Goal: Task Accomplishment & Management: Use online tool/utility

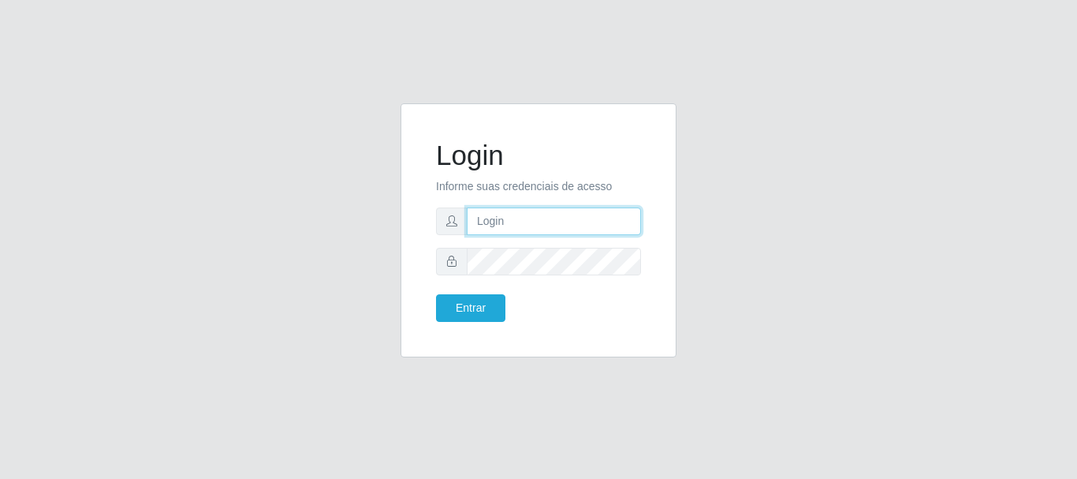
click at [490, 232] on input "text" at bounding box center [554, 221] width 174 height 28
type input "[EMAIL_ADDRESS][DOMAIN_NAME]"
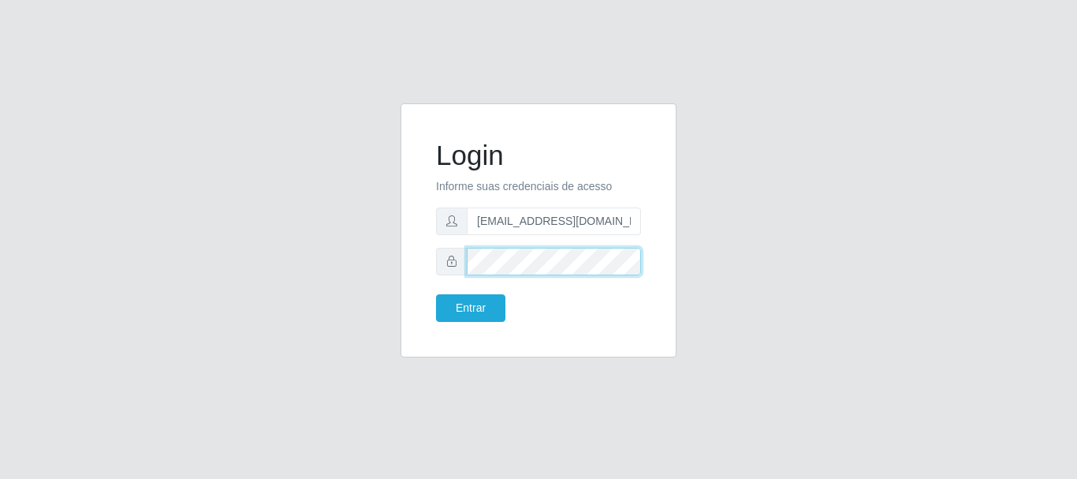
click at [436, 294] on button "Entrar" at bounding box center [470, 308] width 69 height 28
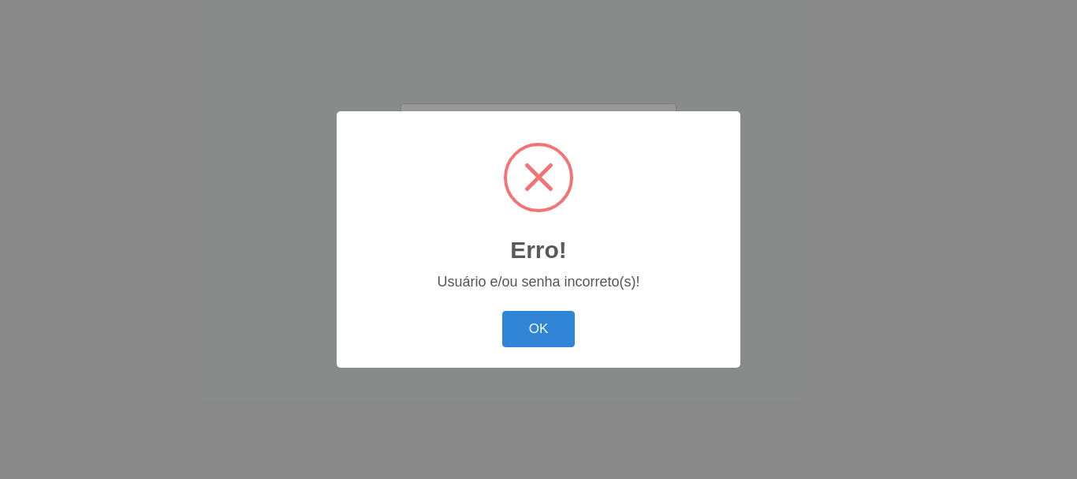
click at [521, 308] on div "OK Cancel" at bounding box center [538, 328] width 372 height 45
click at [524, 313] on button "OK" at bounding box center [538, 329] width 73 height 37
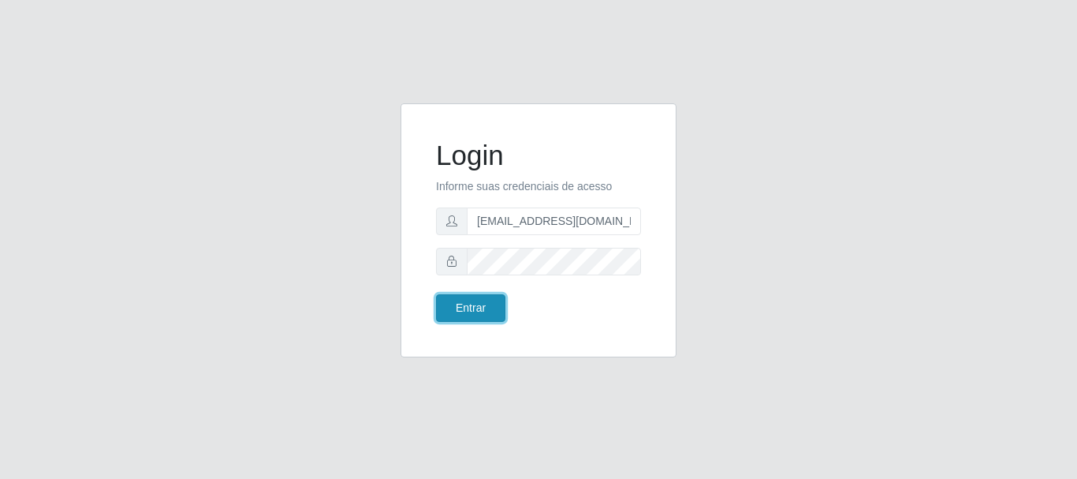
click at [483, 303] on button "Entrar" at bounding box center [470, 308] width 69 height 28
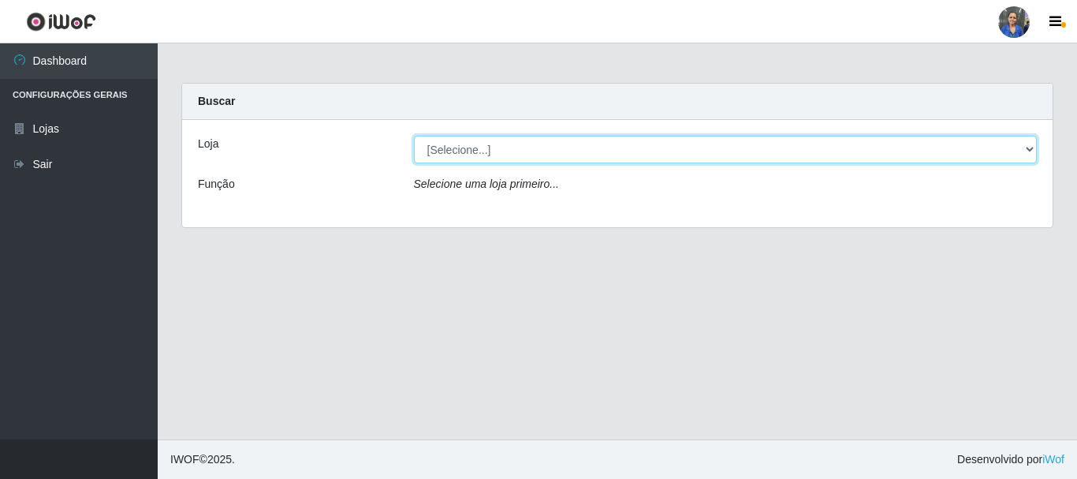
click at [659, 148] on select "[Selecione...] SuperFácil Atacado - Rodoviária" at bounding box center [726, 150] width 624 height 28
select select "400"
click at [414, 136] on select "[Selecione...] SuperFácil Atacado - Rodoviária" at bounding box center [726, 150] width 624 height 28
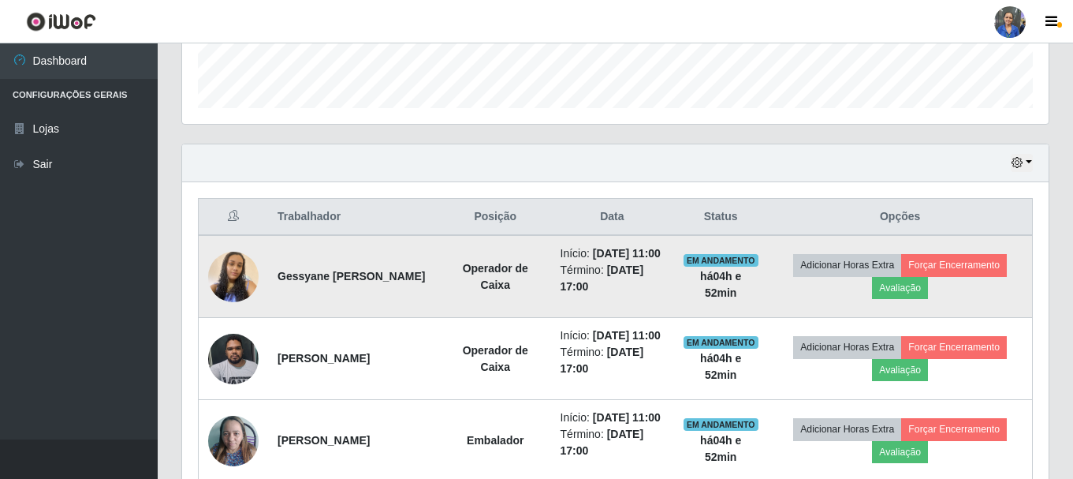
scroll to position [473, 0]
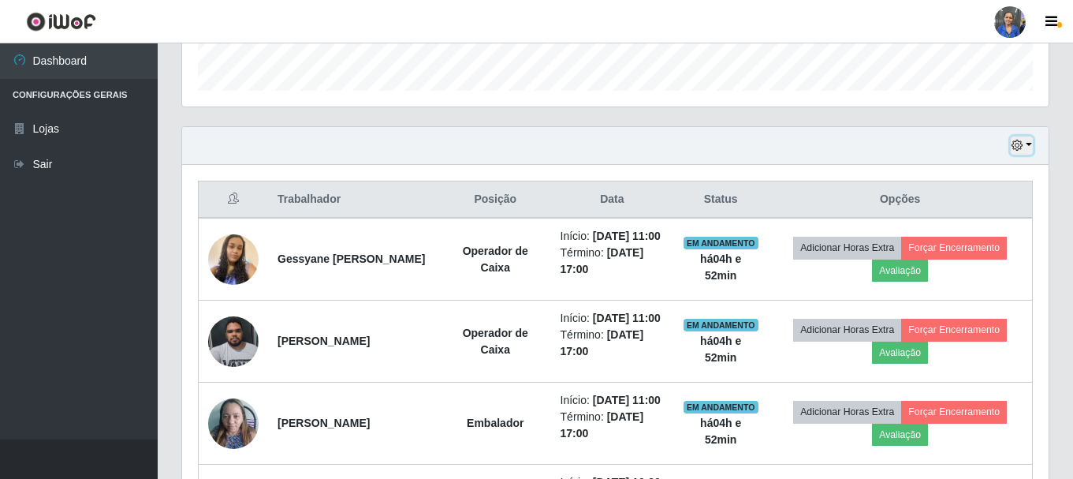
click at [1030, 143] on button "button" at bounding box center [1022, 145] width 22 height 18
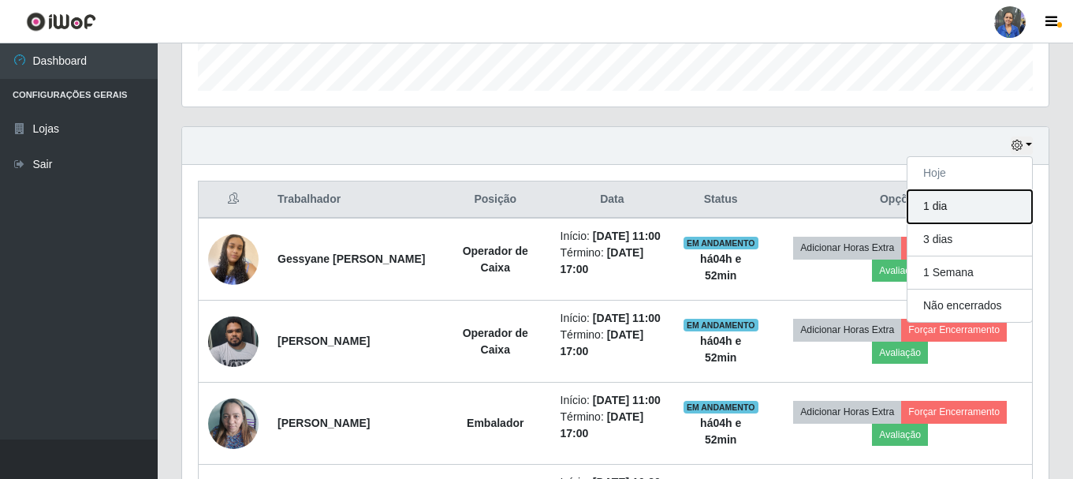
click at [990, 212] on button "1 dia" at bounding box center [970, 206] width 125 height 33
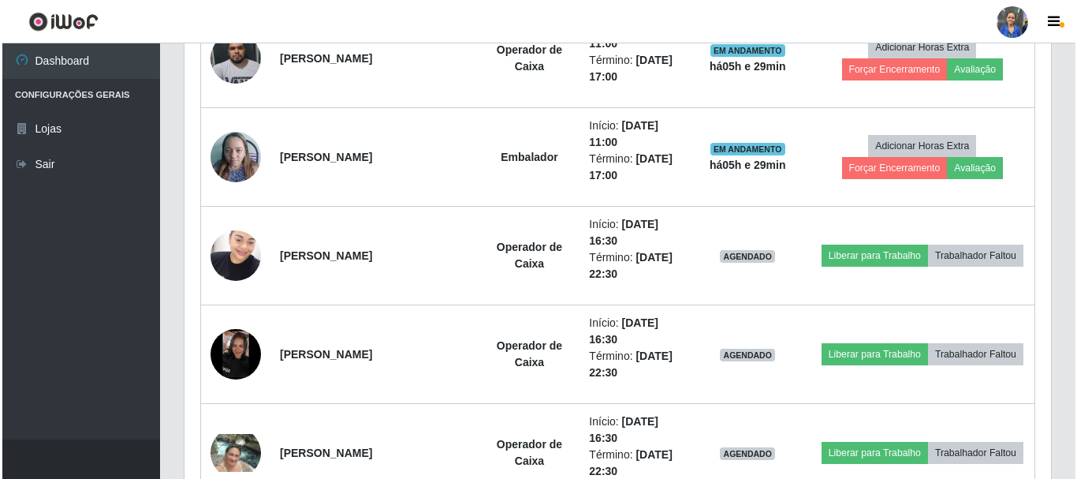
scroll to position [859, 0]
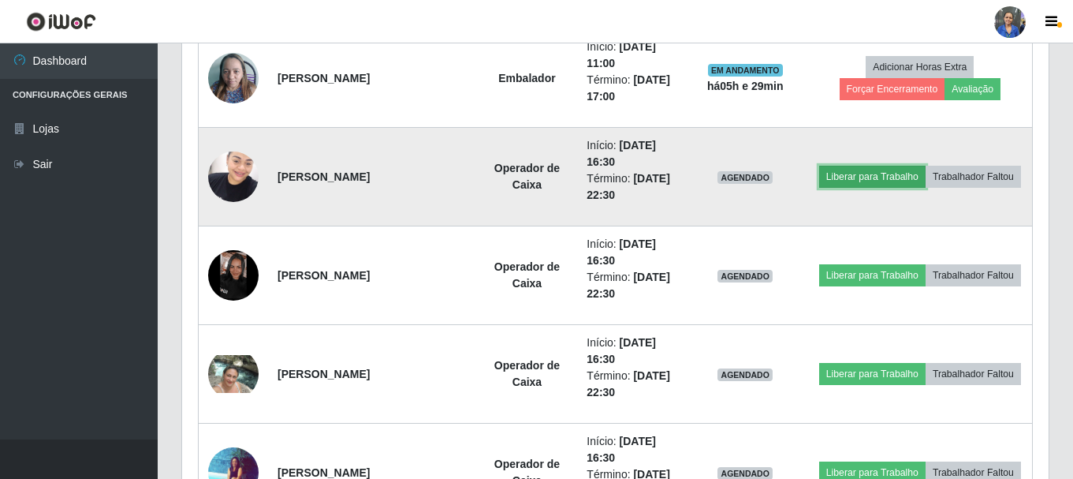
click at [882, 174] on button "Liberar para Trabalho" at bounding box center [872, 177] width 106 height 22
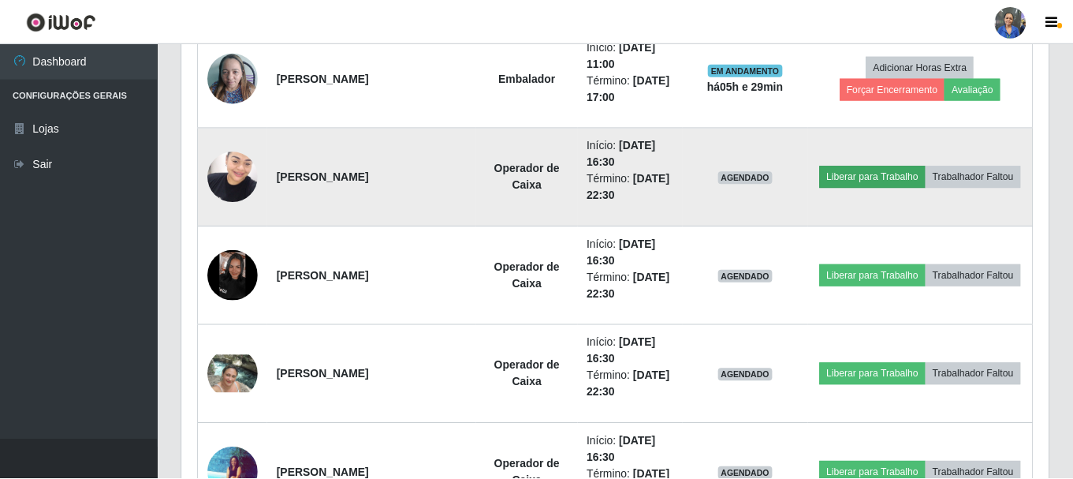
scroll to position [327, 859]
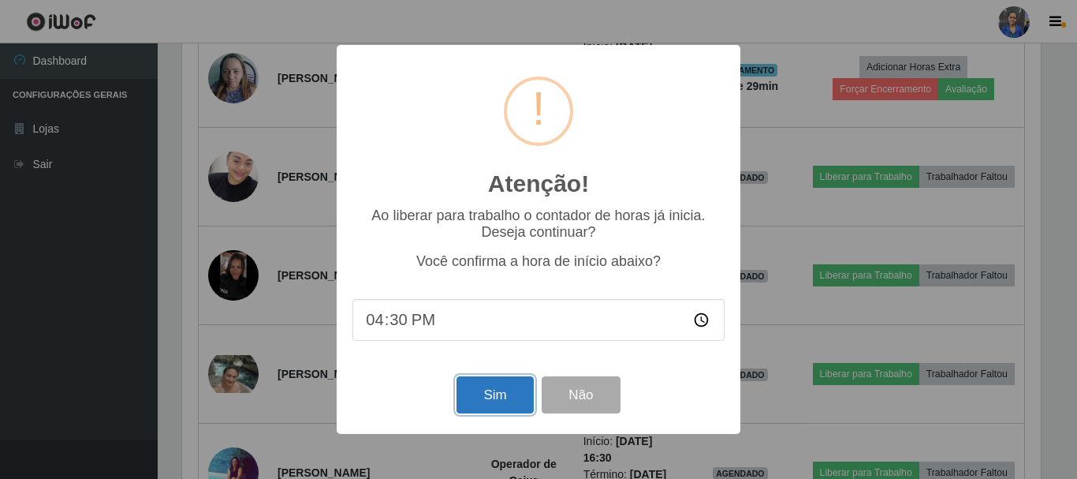
click at [503, 394] on button "Sim" at bounding box center [495, 394] width 76 height 37
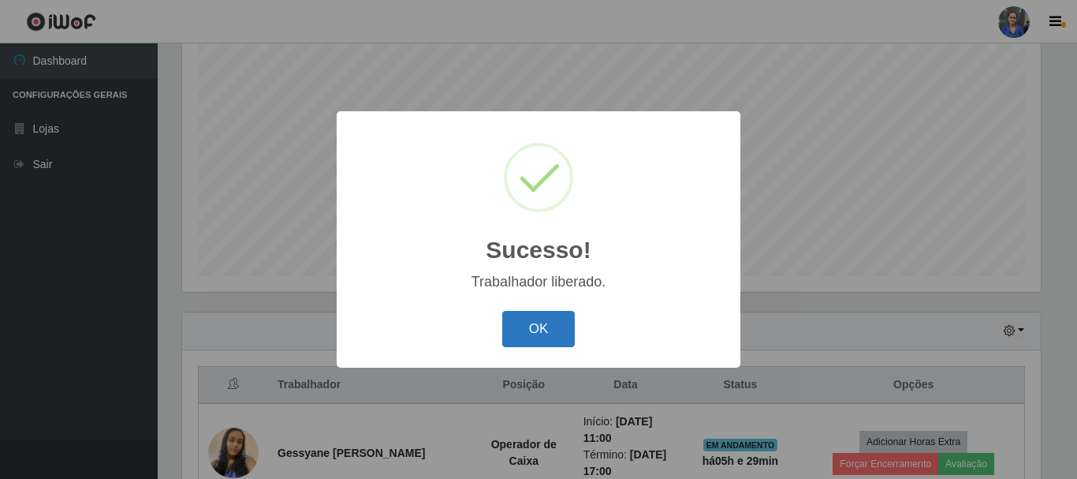
click at [517, 323] on button "OK" at bounding box center [538, 329] width 73 height 37
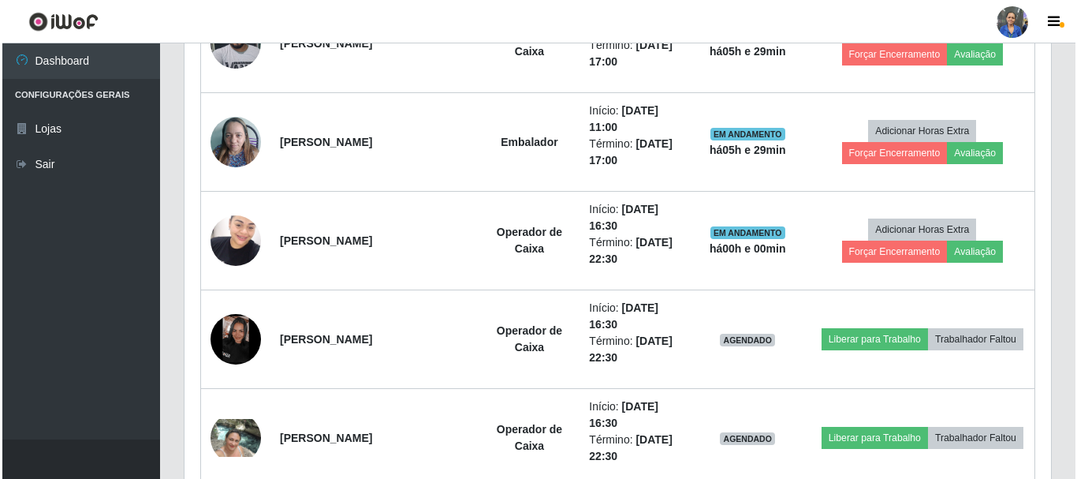
scroll to position [840, 0]
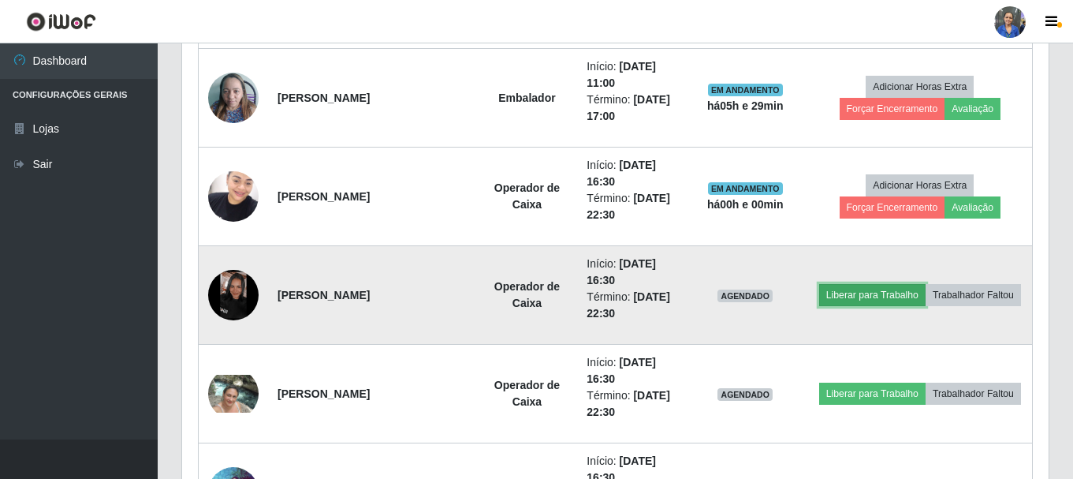
click at [897, 295] on button "Liberar para Trabalho" at bounding box center [872, 295] width 106 height 22
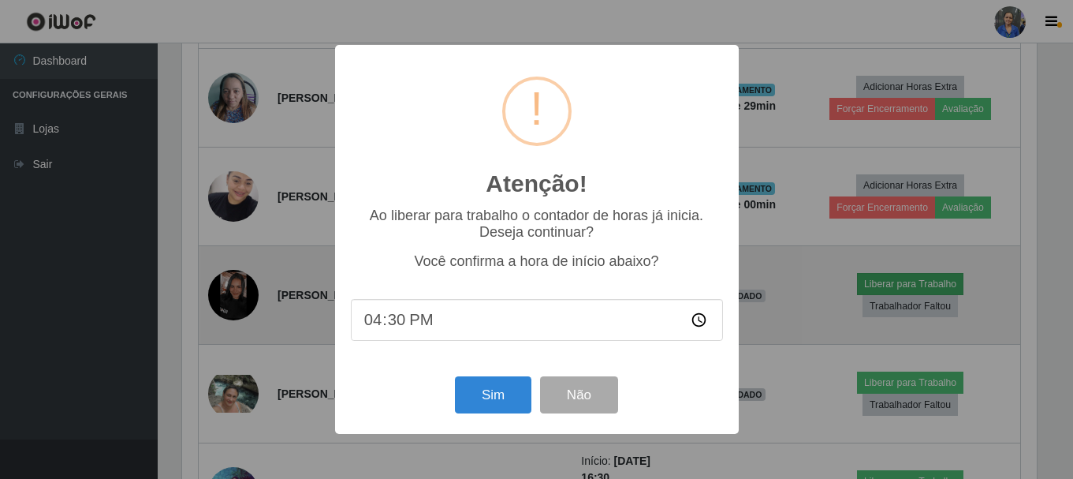
scroll to position [327, 859]
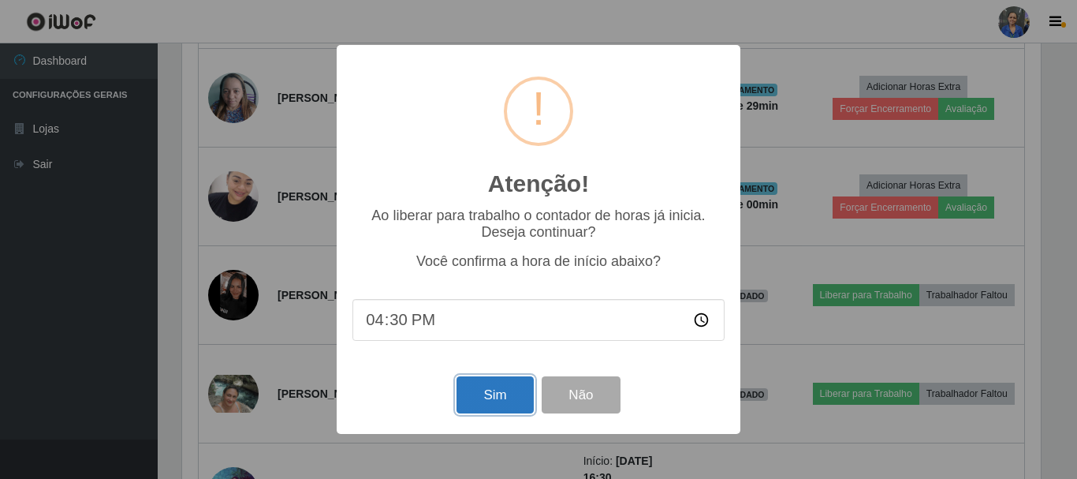
click at [504, 401] on button "Sim" at bounding box center [495, 394] width 76 height 37
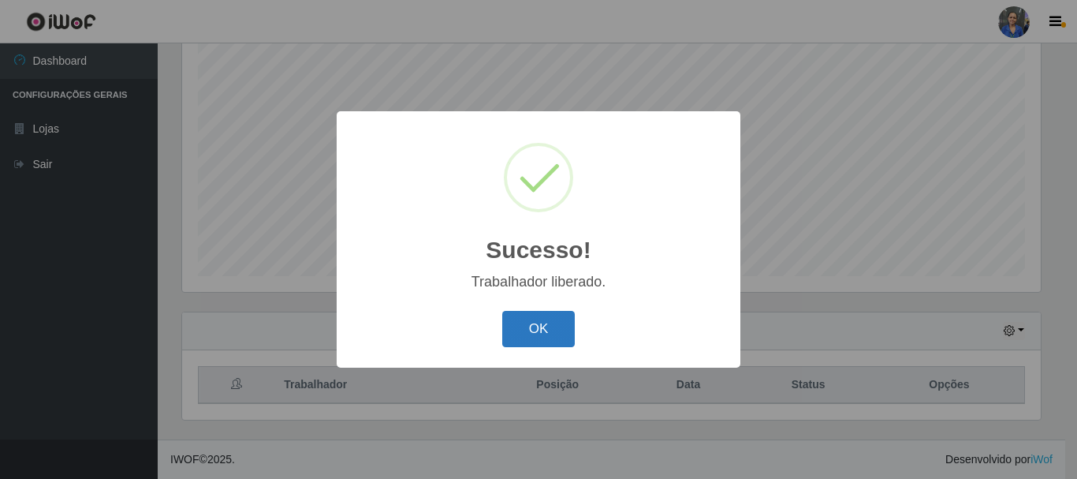
click at [554, 330] on button "OK" at bounding box center [538, 329] width 73 height 37
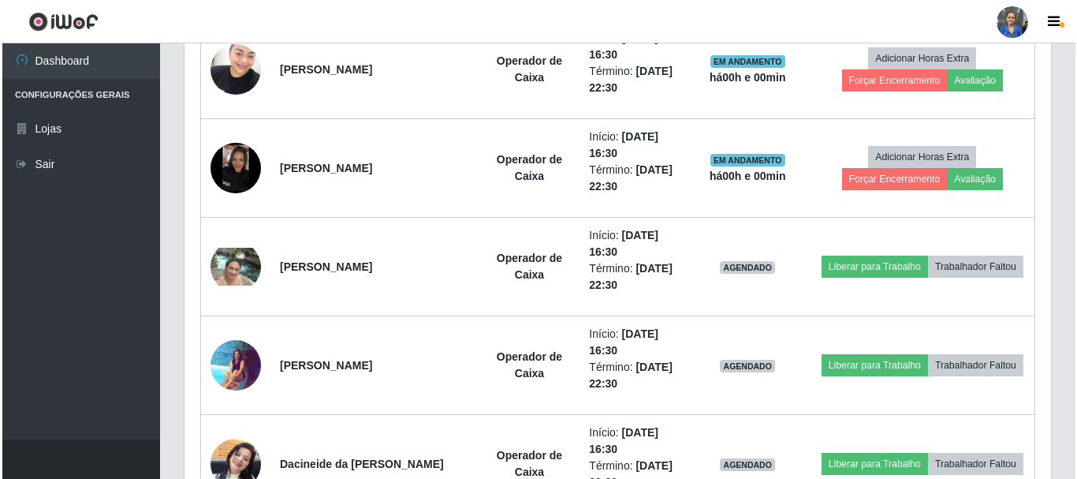
scroll to position [997, 0]
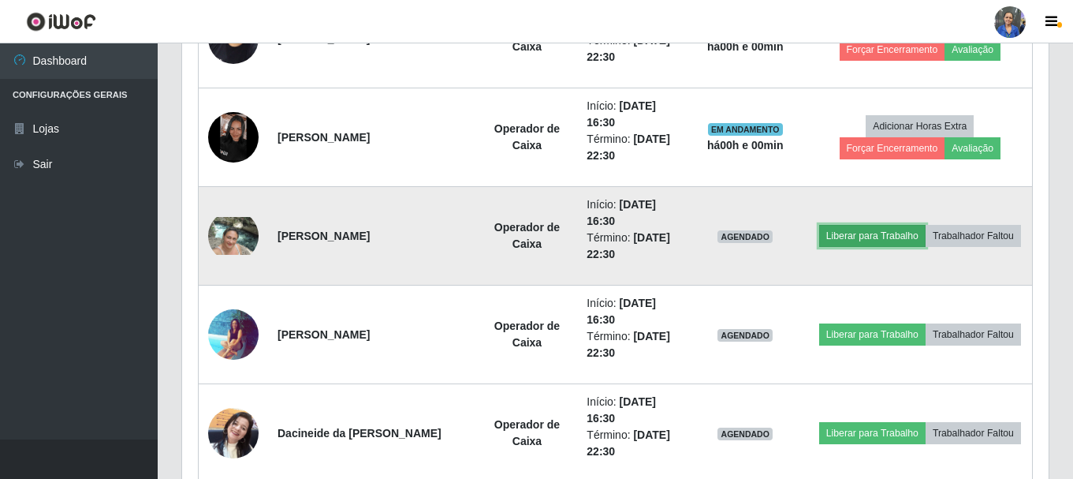
click at [837, 237] on button "Liberar para Trabalho" at bounding box center [872, 236] width 106 height 22
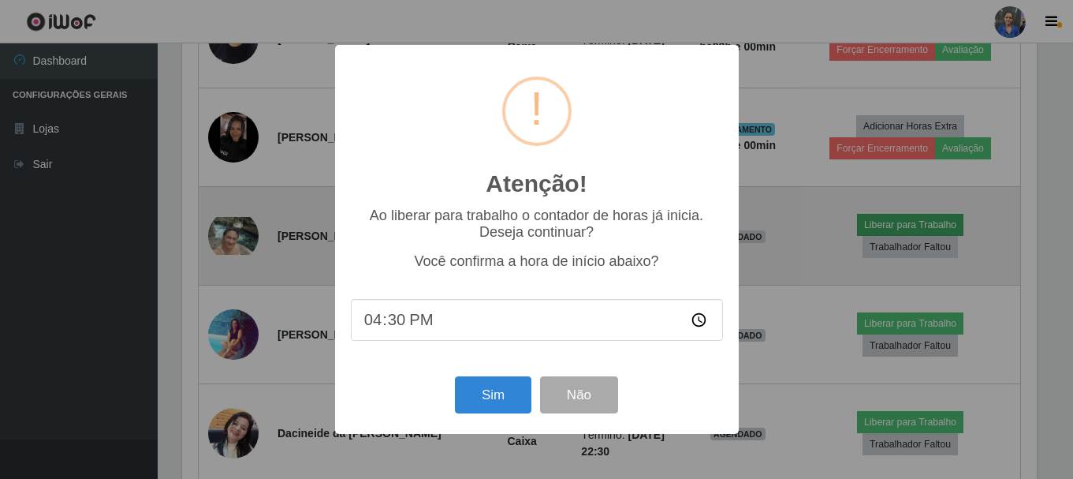
scroll to position [327, 859]
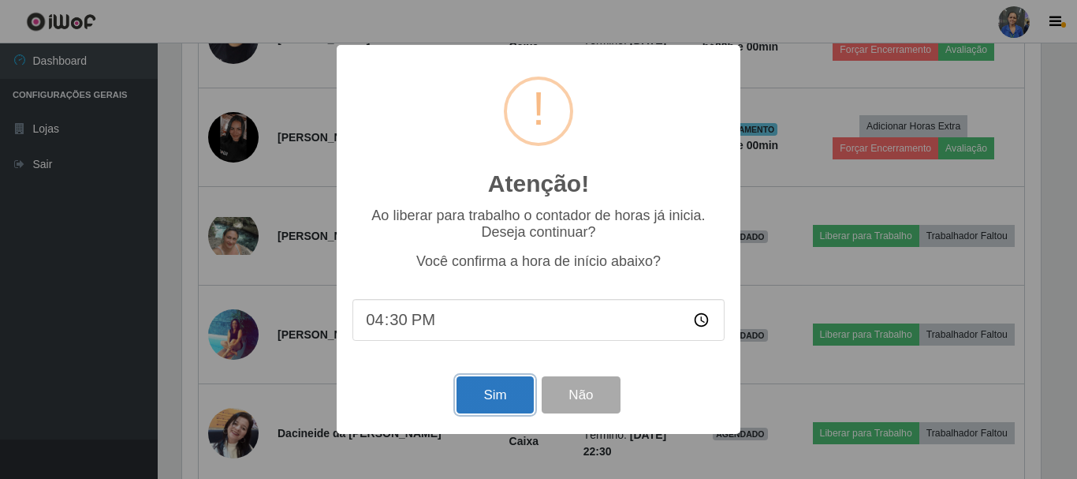
click at [505, 412] on button "Sim" at bounding box center [495, 394] width 76 height 37
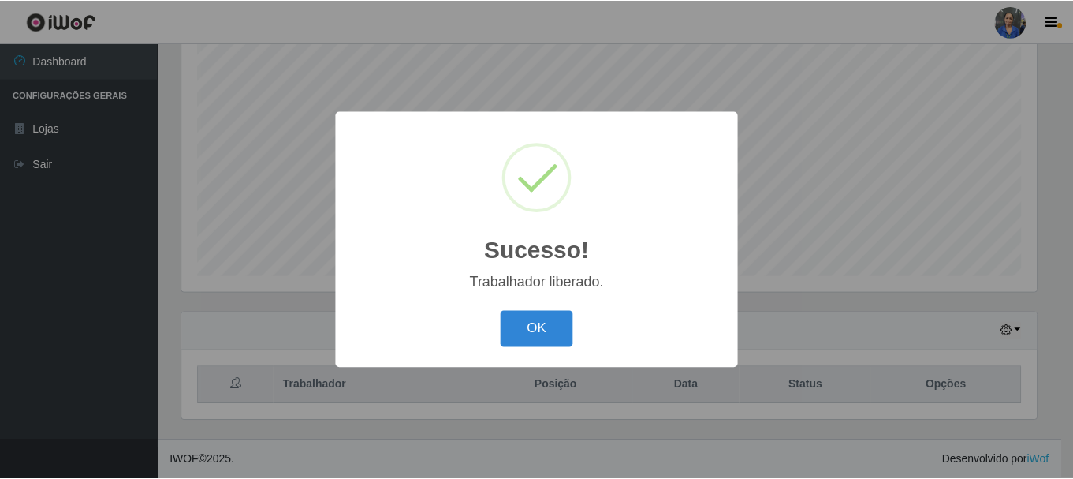
scroll to position [0, 0]
click at [557, 341] on button "OK" at bounding box center [538, 329] width 73 height 37
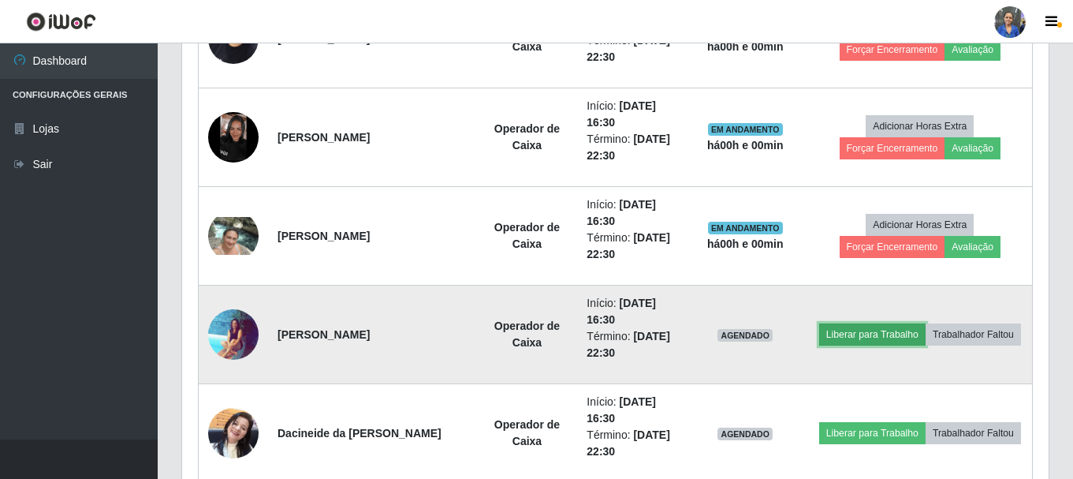
click at [864, 334] on button "Liberar para Trabalho" at bounding box center [872, 334] width 106 height 22
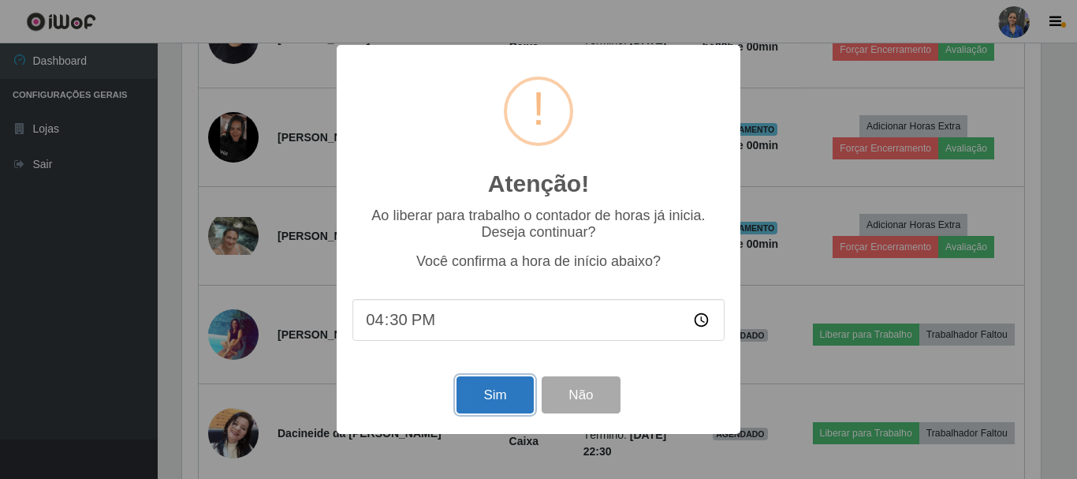
click at [487, 404] on button "Sim" at bounding box center [495, 394] width 76 height 37
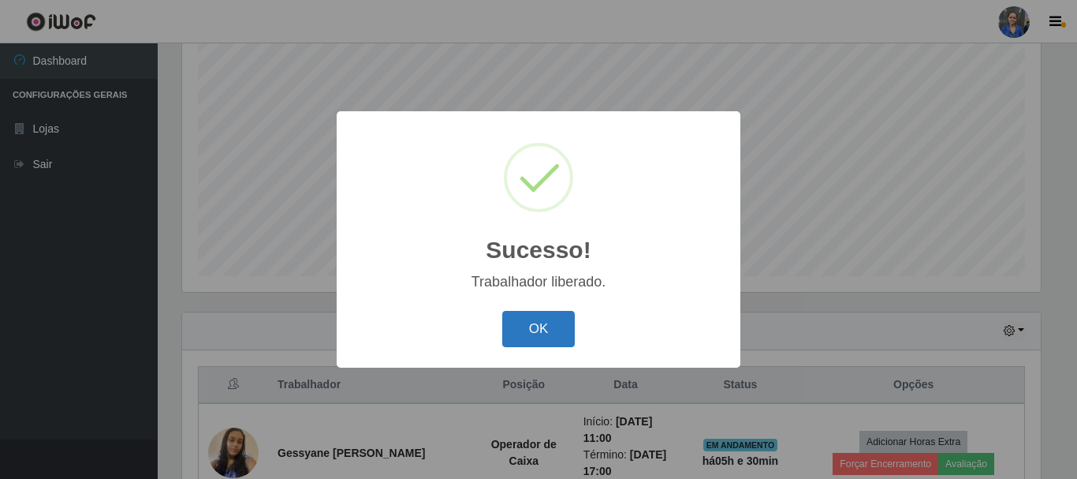
click at [551, 341] on button "OK" at bounding box center [538, 329] width 73 height 37
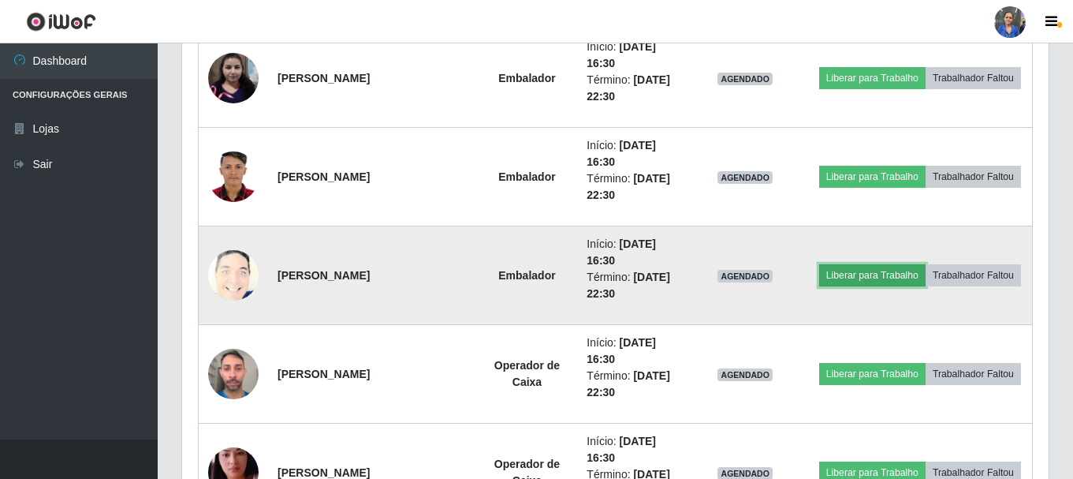
click at [859, 277] on button "Liberar para Trabalho" at bounding box center [872, 275] width 106 height 22
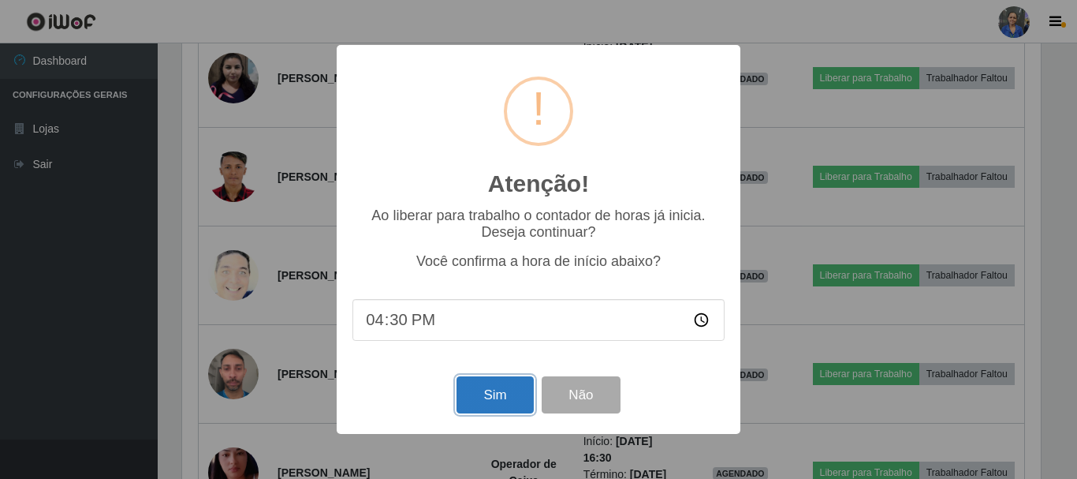
click at [495, 402] on button "Sim" at bounding box center [495, 394] width 76 height 37
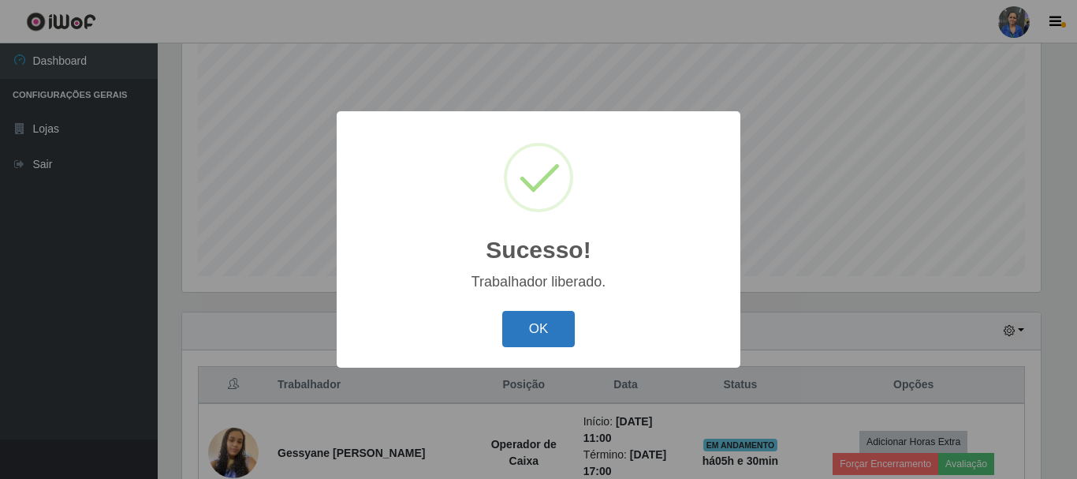
click at [538, 334] on button "OK" at bounding box center [538, 329] width 73 height 37
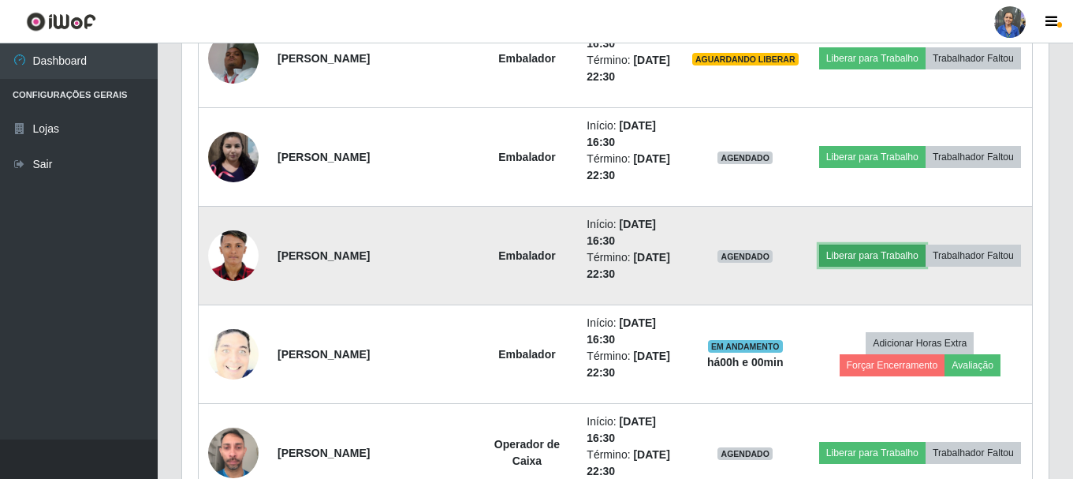
click at [885, 254] on button "Liberar para Trabalho" at bounding box center [872, 255] width 106 height 22
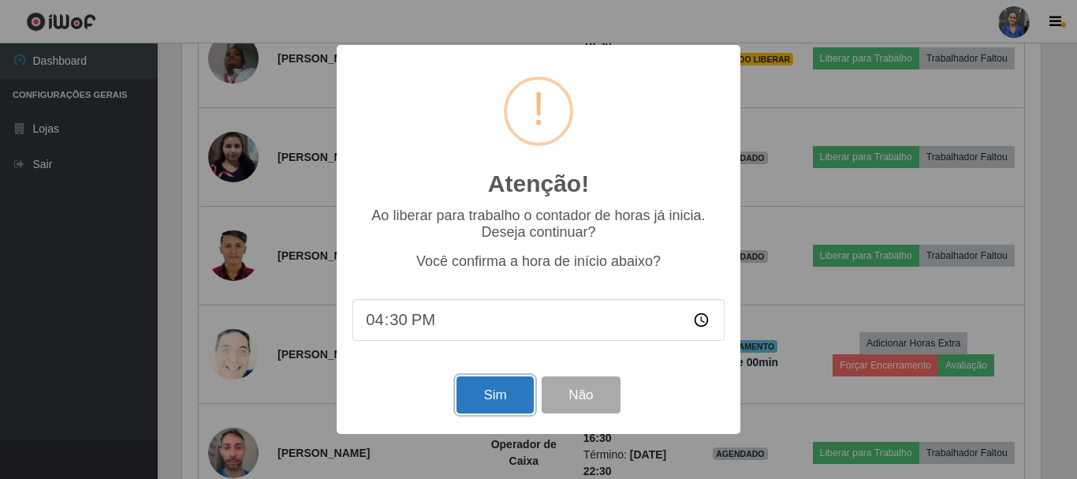
click at [498, 395] on button "Sim" at bounding box center [495, 394] width 76 height 37
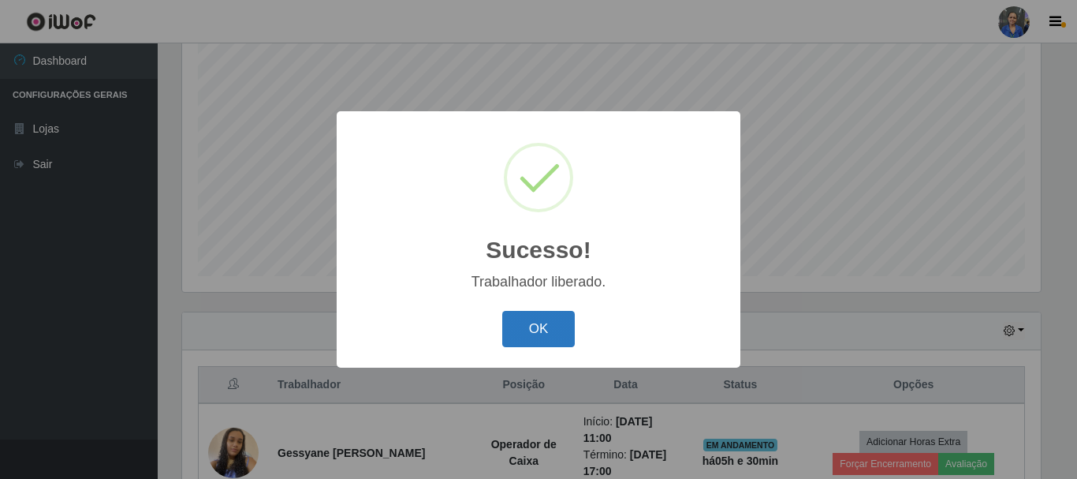
click at [562, 333] on button "OK" at bounding box center [538, 329] width 73 height 37
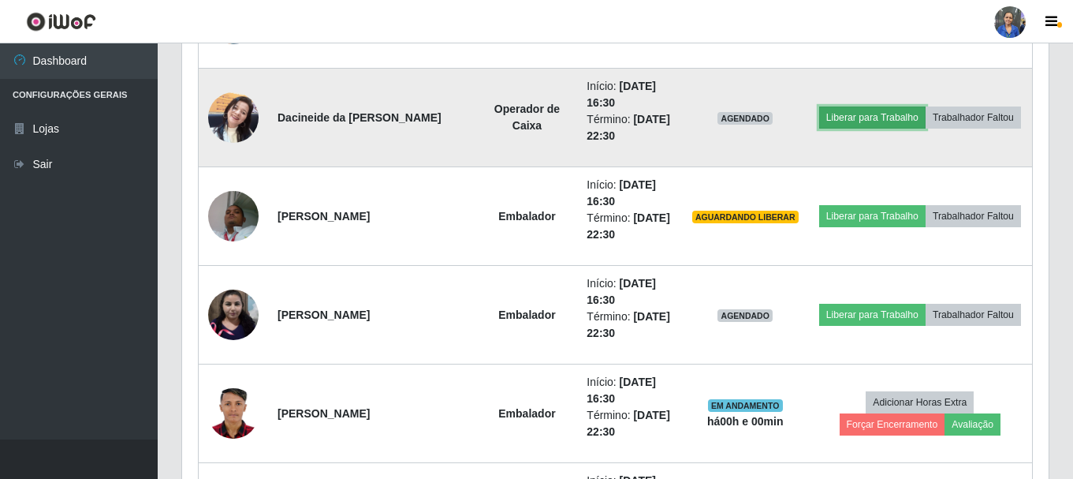
click at [833, 108] on button "Liberar para Trabalho" at bounding box center [872, 117] width 106 height 22
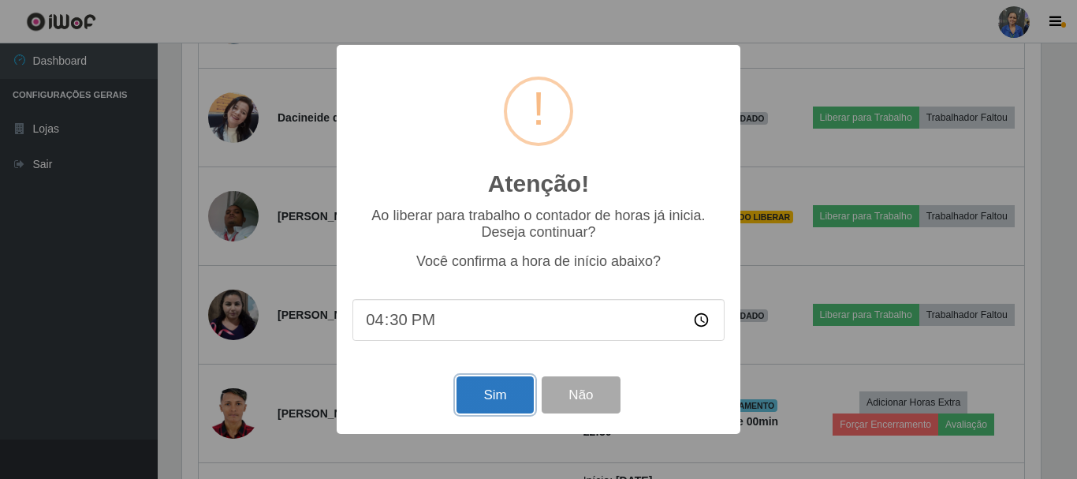
click at [528, 389] on button "Sim" at bounding box center [495, 394] width 76 height 37
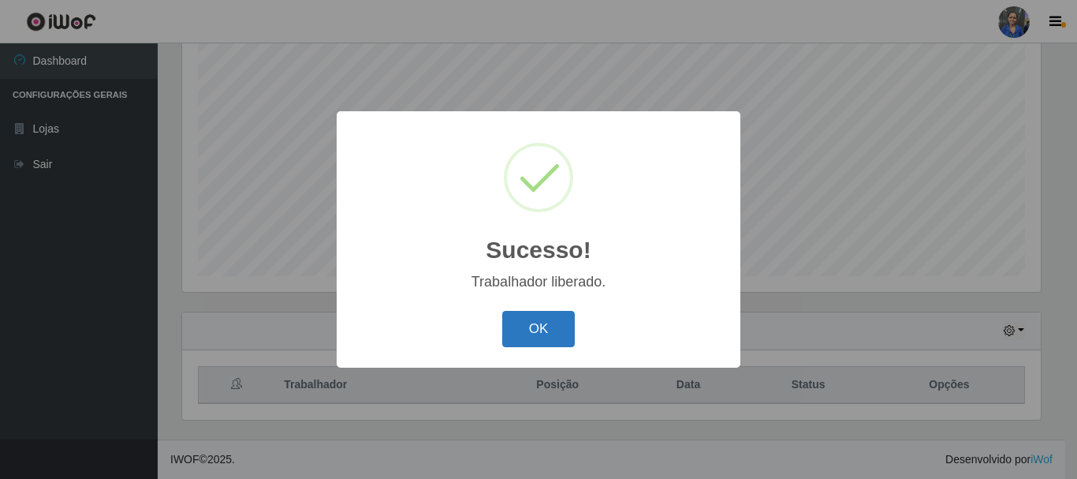
click at [516, 334] on button "OK" at bounding box center [538, 329] width 73 height 37
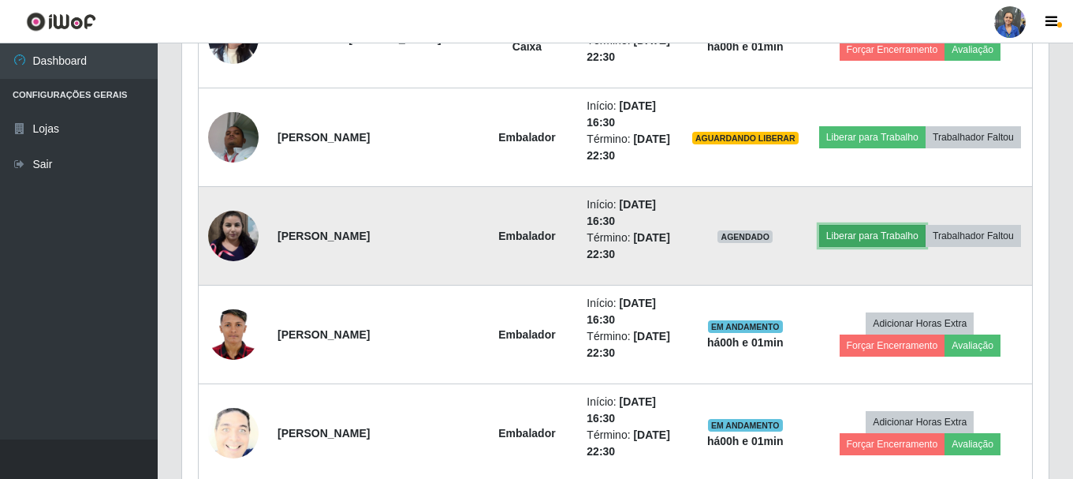
click at [876, 233] on button "Liberar para Trabalho" at bounding box center [872, 236] width 106 height 22
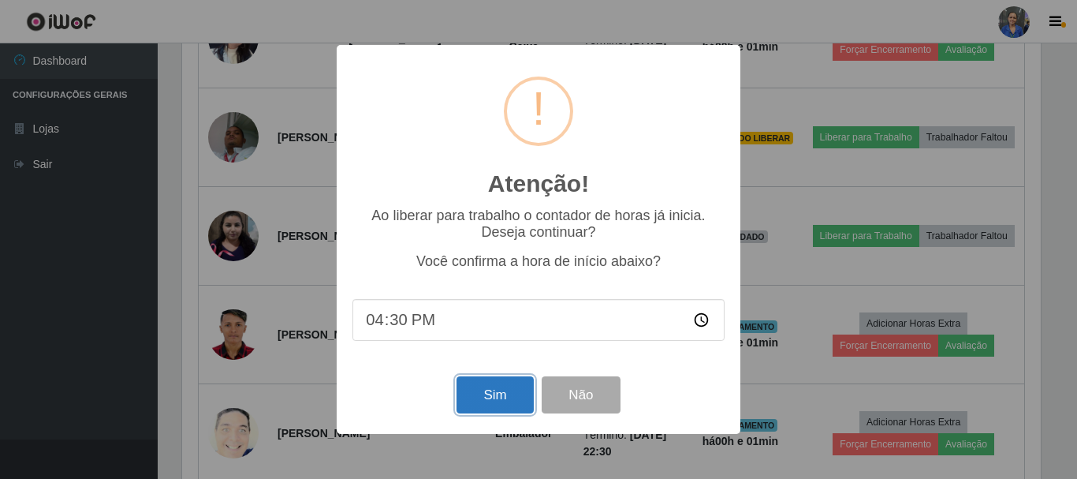
click at [487, 405] on button "Sim" at bounding box center [495, 394] width 76 height 37
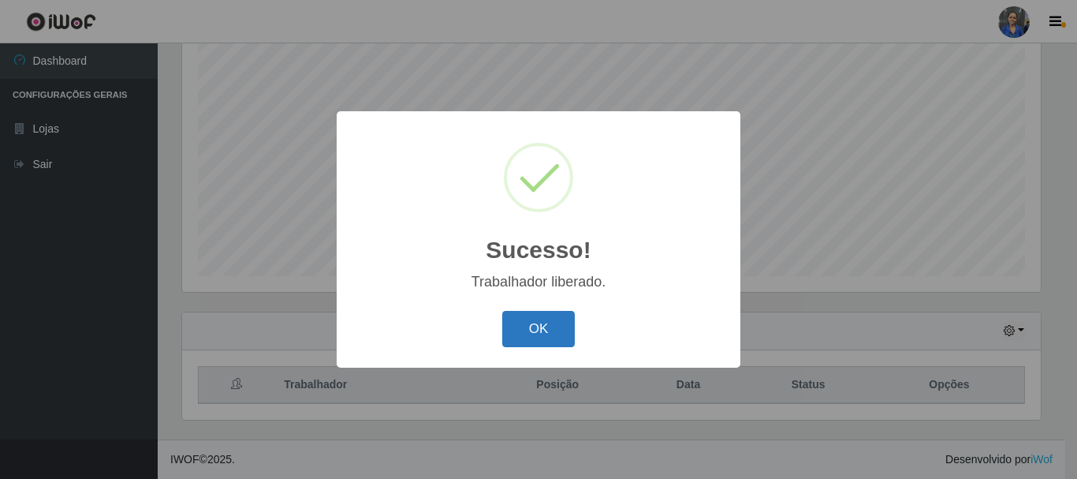
click at [554, 324] on button "OK" at bounding box center [538, 329] width 73 height 37
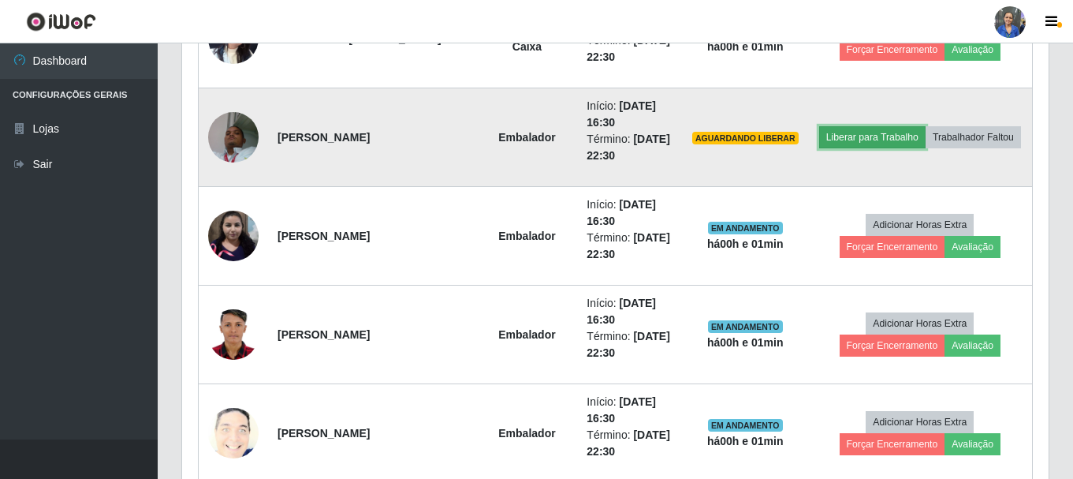
click at [909, 135] on button "Liberar para Trabalho" at bounding box center [872, 137] width 106 height 22
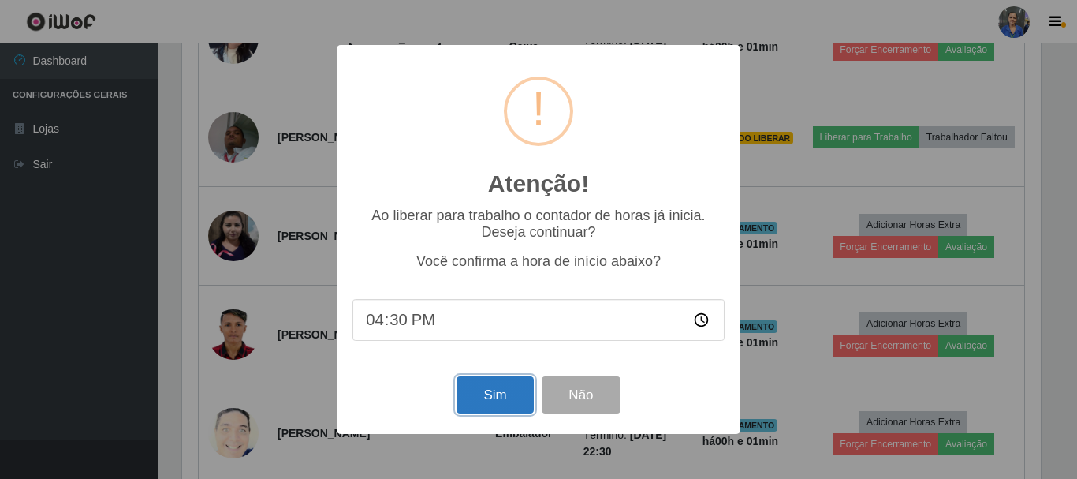
click at [487, 400] on button "Sim" at bounding box center [495, 394] width 76 height 37
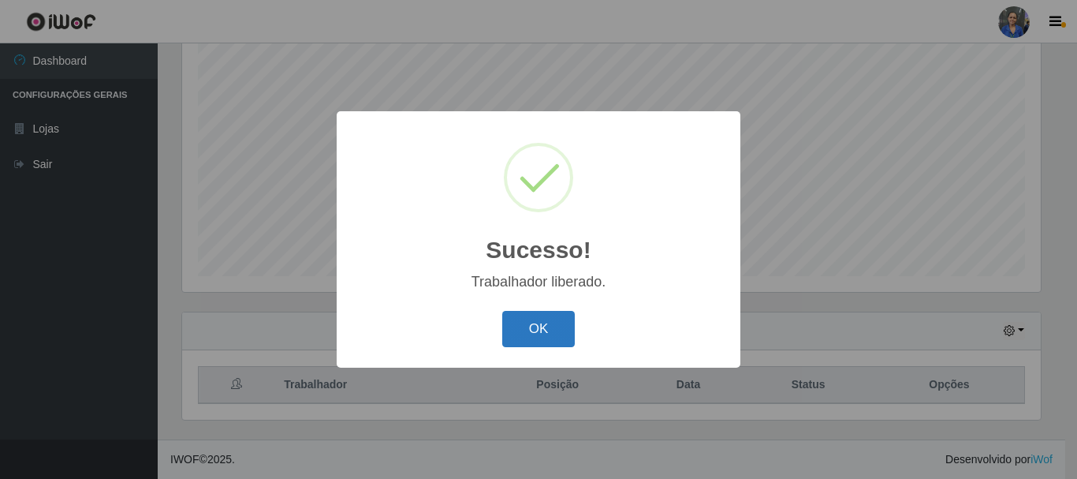
click at [522, 341] on button "OK" at bounding box center [538, 329] width 73 height 37
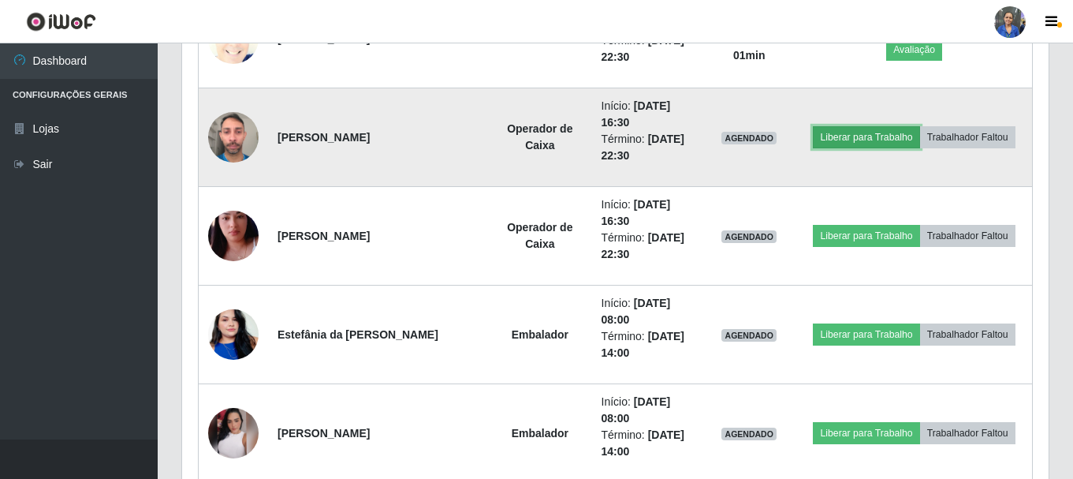
click at [845, 136] on button "Liberar para Trabalho" at bounding box center [866, 137] width 106 height 22
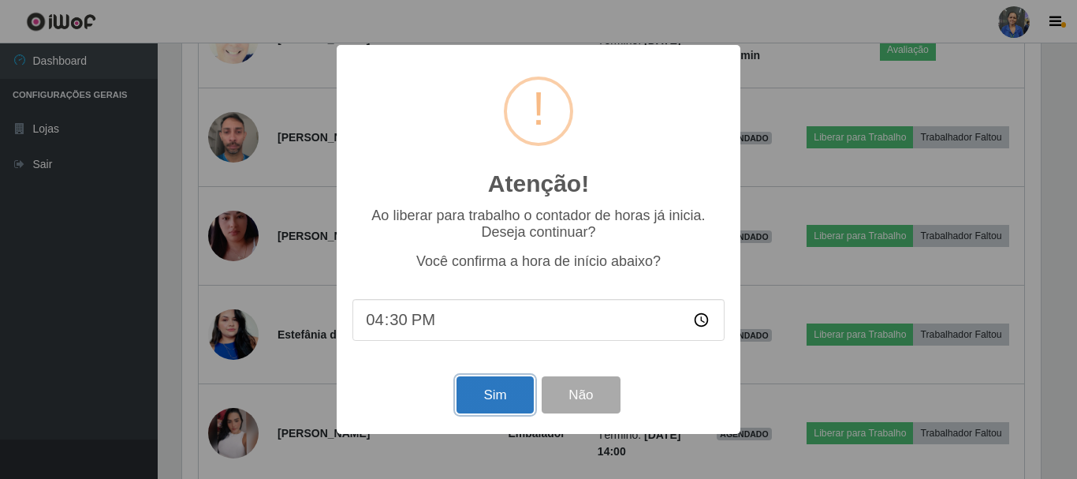
click at [478, 398] on button "Sim" at bounding box center [495, 394] width 76 height 37
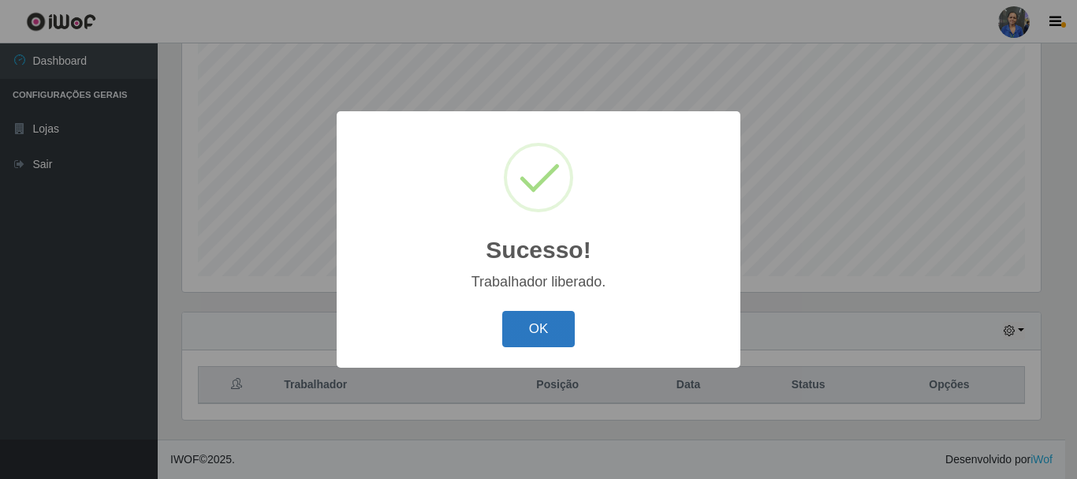
click at [540, 329] on button "OK" at bounding box center [538, 329] width 73 height 37
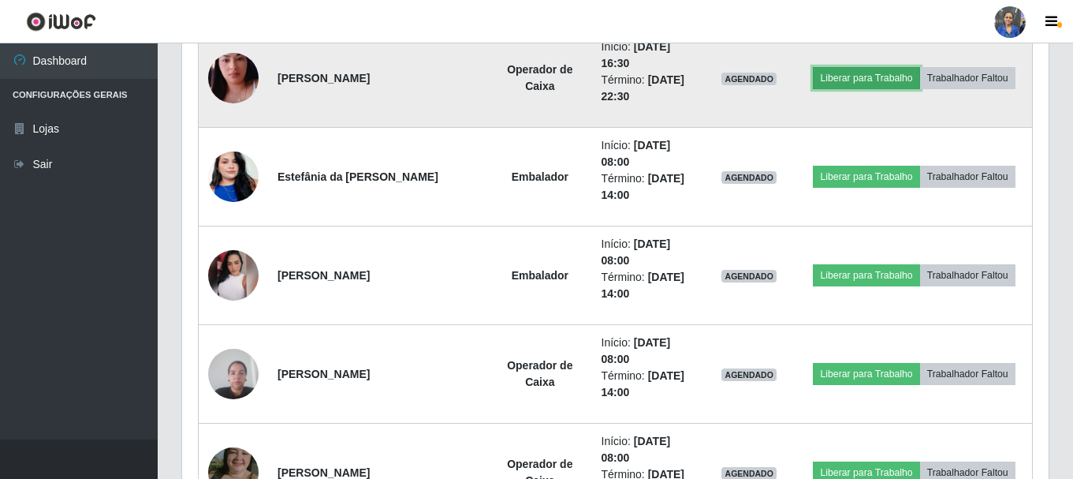
click at [882, 78] on button "Liberar para Trabalho" at bounding box center [866, 78] width 106 height 22
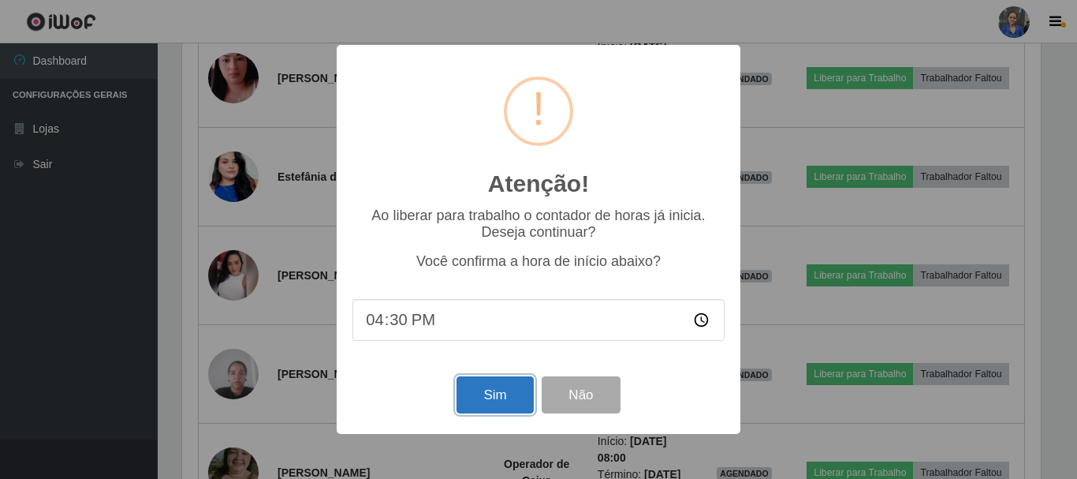
click at [474, 401] on button "Sim" at bounding box center [495, 394] width 76 height 37
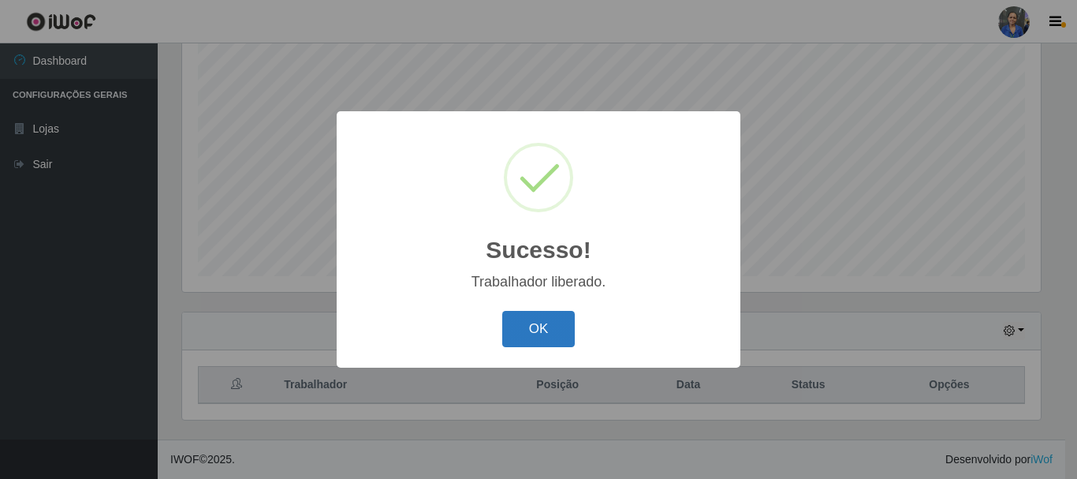
click at [549, 337] on button "OK" at bounding box center [538, 329] width 73 height 37
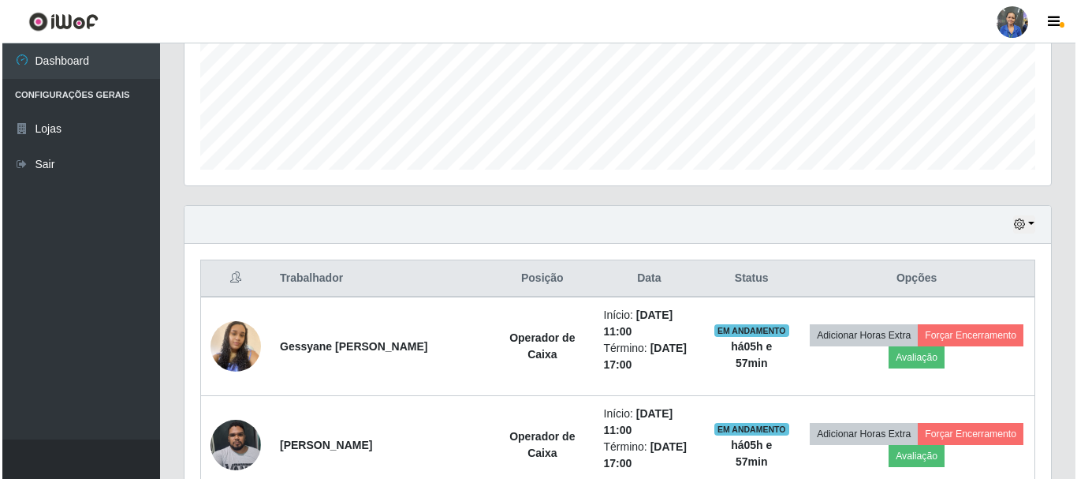
scroll to position [631, 0]
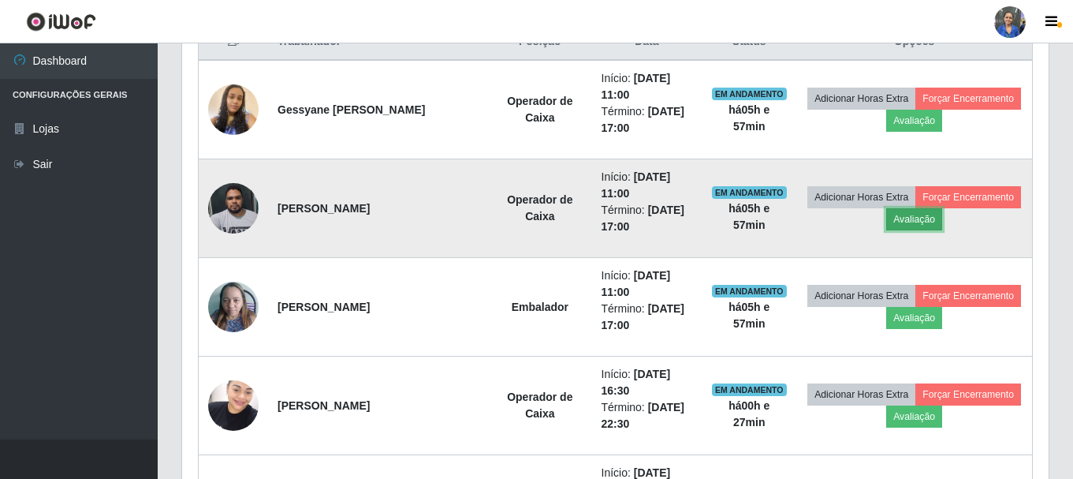
click at [904, 219] on button "Avaliação" at bounding box center [914, 219] width 56 height 22
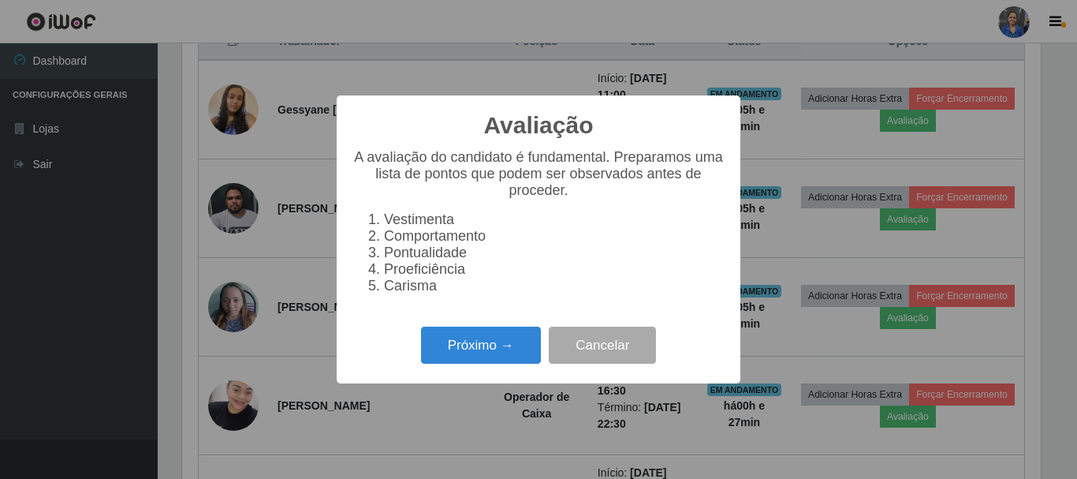
scroll to position [327, 859]
click at [483, 353] on button "Próximo →" at bounding box center [481, 344] width 120 height 37
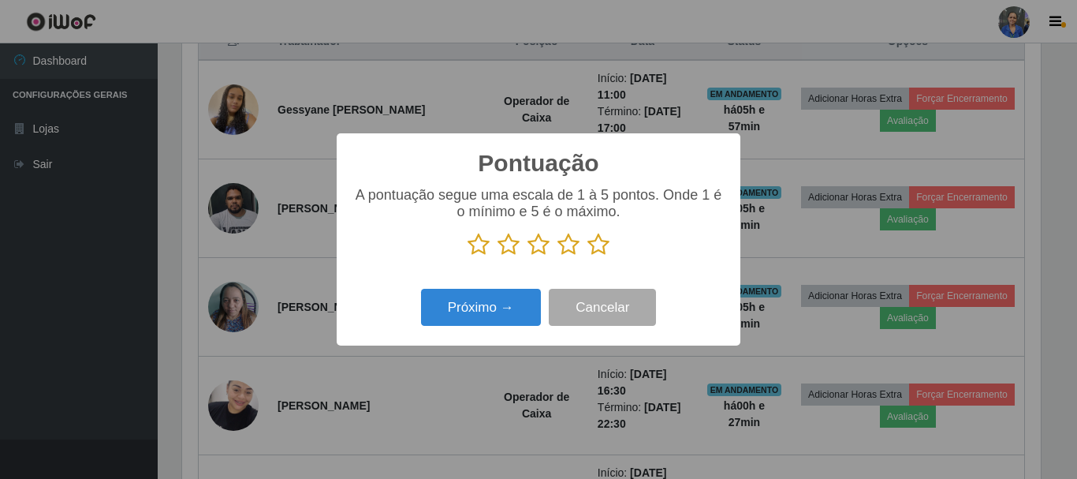
scroll to position [788168, 787636]
click at [601, 249] on icon at bounding box center [598, 245] width 22 height 24
click at [587, 256] on input "radio" at bounding box center [587, 256] width 0 height 0
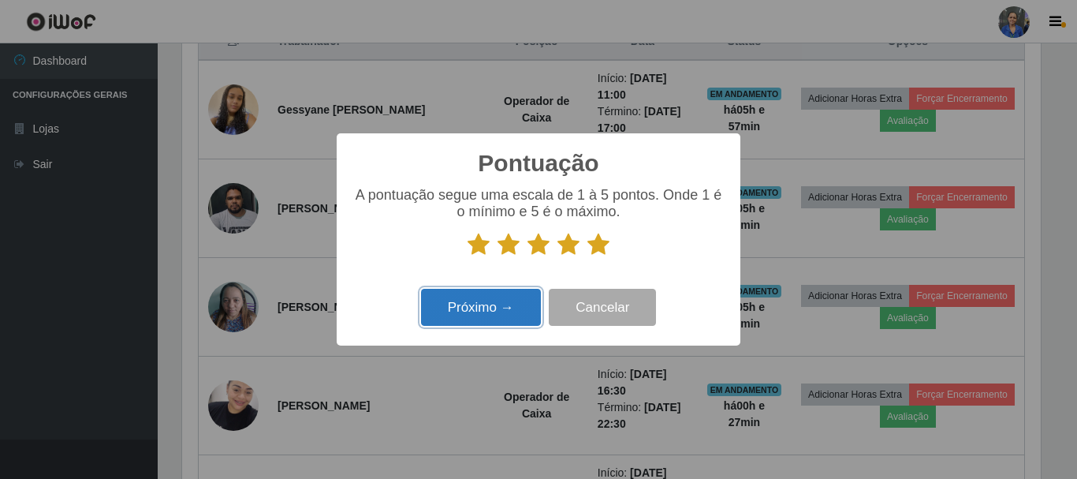
click at [493, 306] on button "Próximo →" at bounding box center [481, 307] width 120 height 37
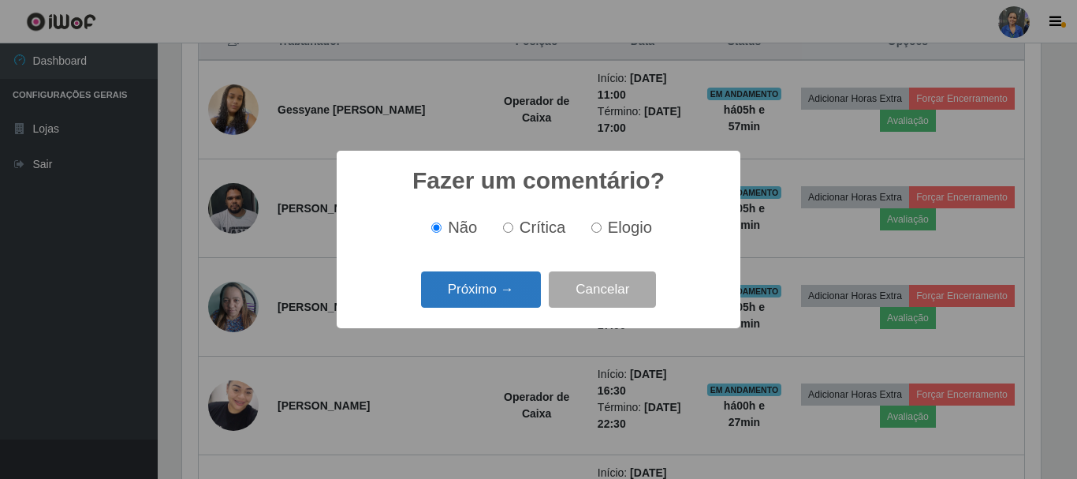
click at [501, 290] on button "Próximo →" at bounding box center [481, 289] width 120 height 37
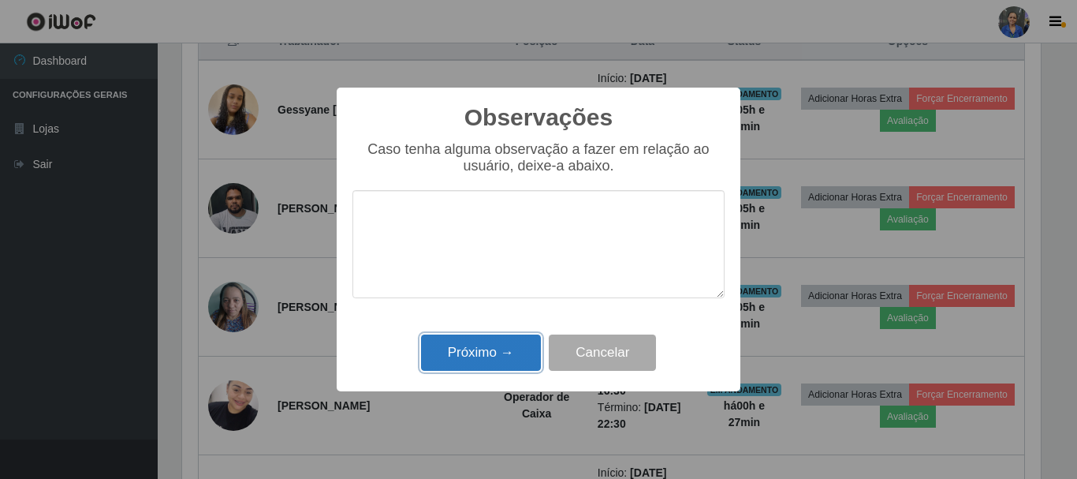
click at [508, 356] on button "Próximo →" at bounding box center [481, 352] width 120 height 37
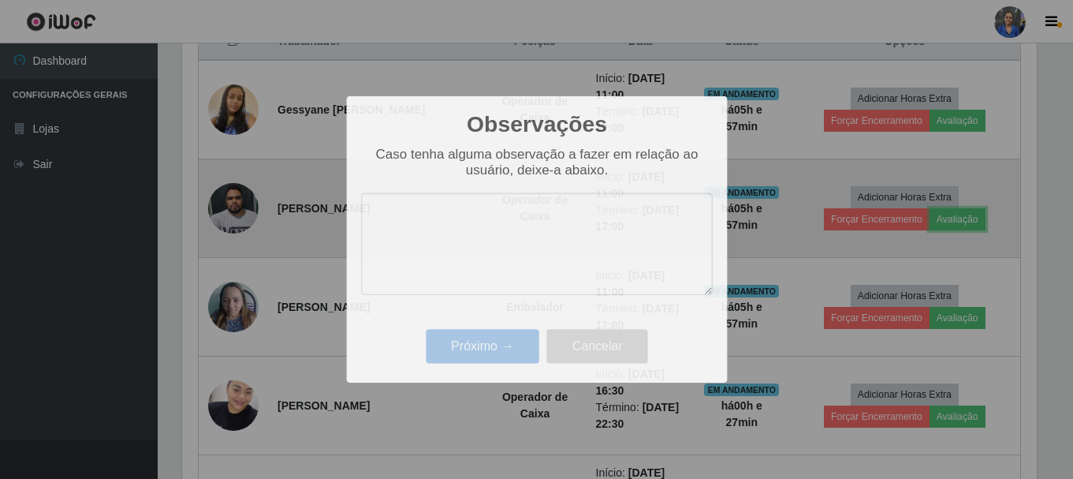
scroll to position [327, 867]
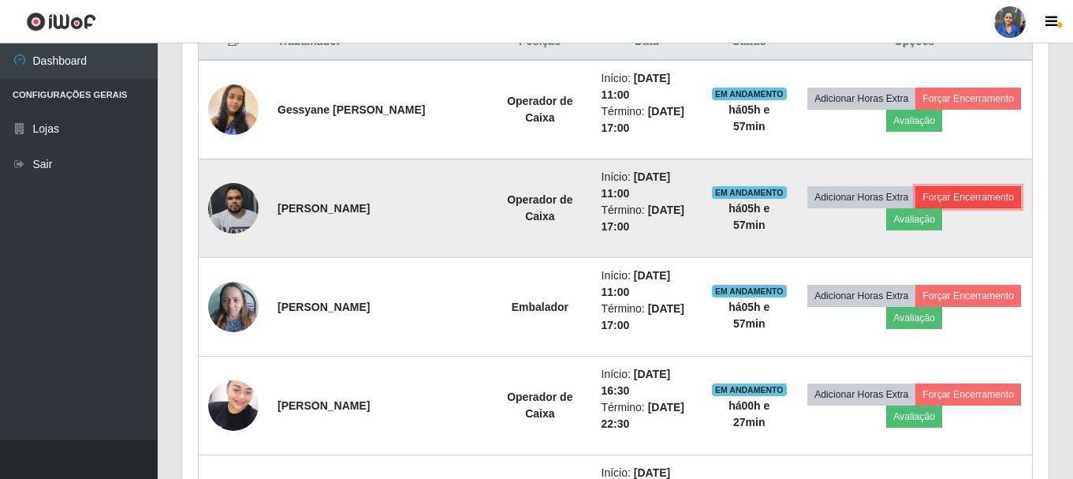
click at [958, 199] on button "Forçar Encerramento" at bounding box center [968, 197] width 106 height 22
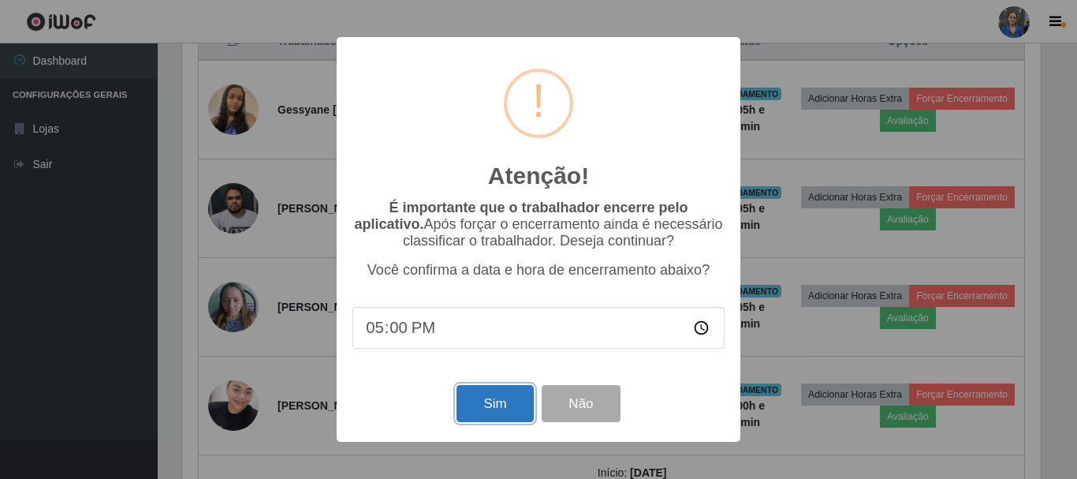
click at [490, 411] on button "Sim" at bounding box center [495, 403] width 76 height 37
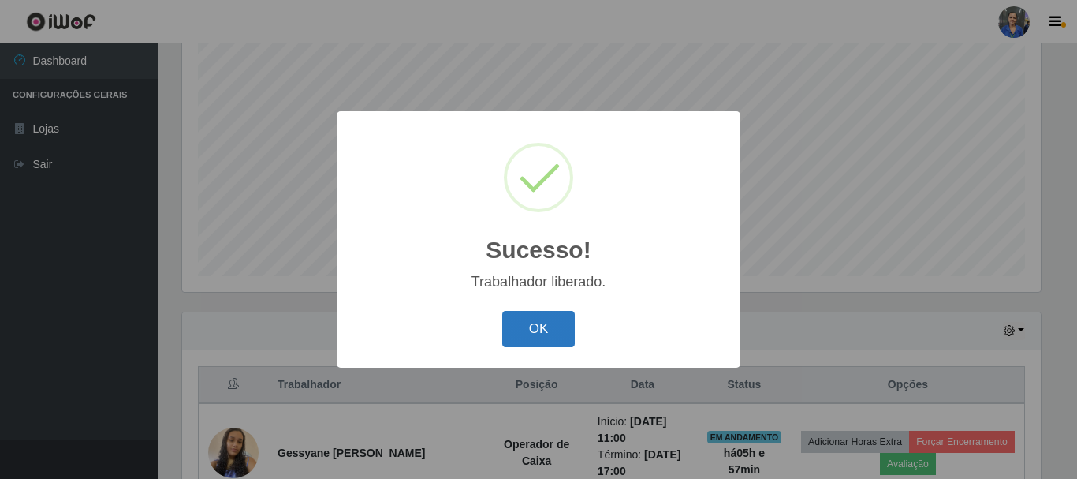
click at [545, 325] on button "OK" at bounding box center [538, 329] width 73 height 37
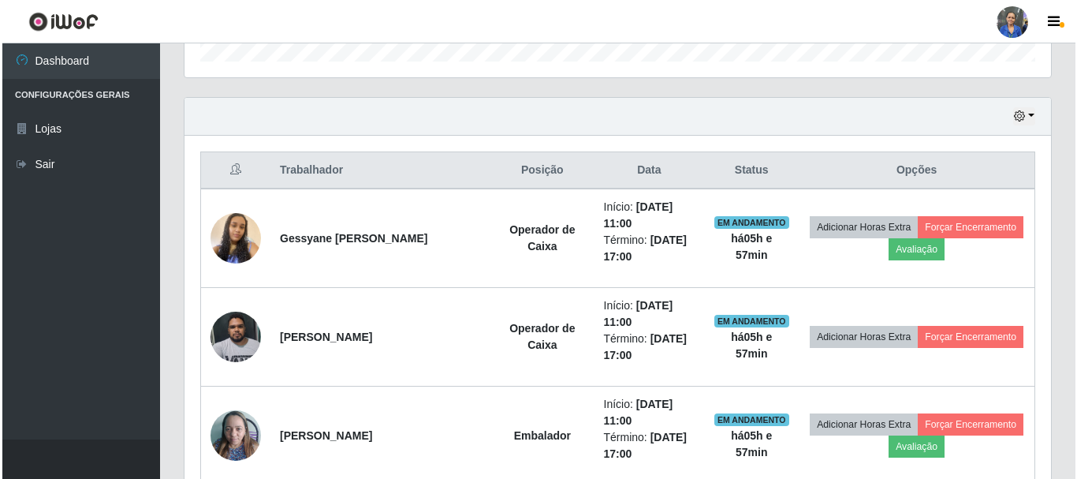
scroll to position [524, 0]
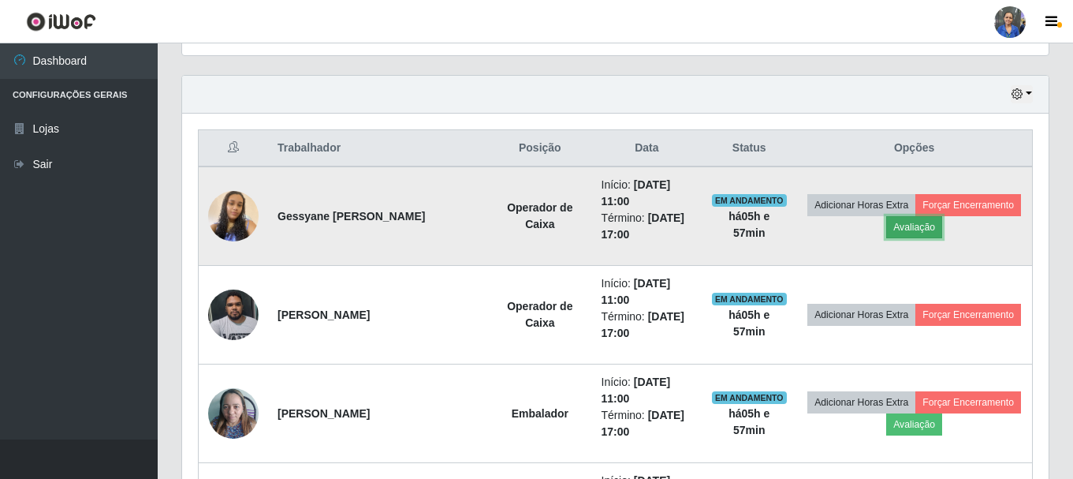
click at [915, 226] on button "Avaliação" at bounding box center [914, 227] width 56 height 22
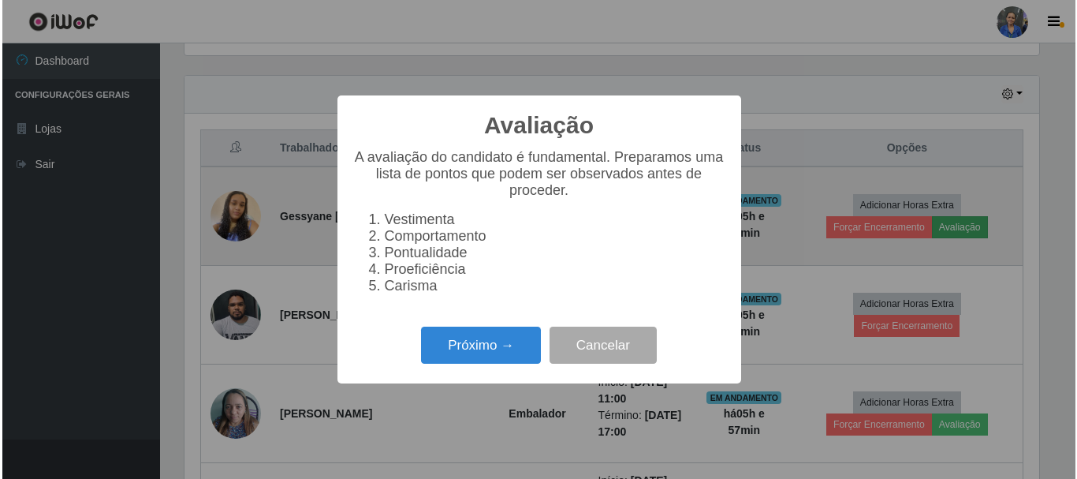
scroll to position [327, 859]
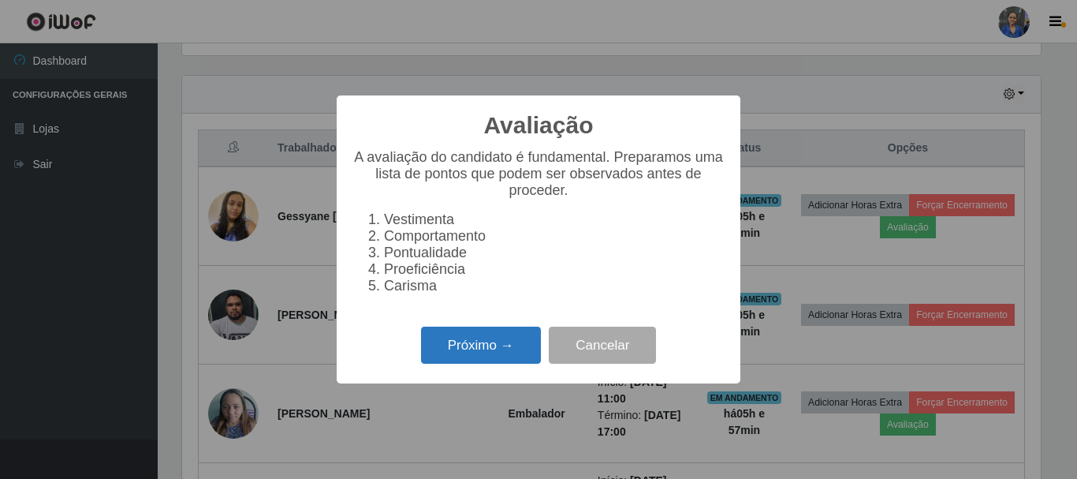
click at [456, 360] on button "Próximo →" at bounding box center [481, 344] width 120 height 37
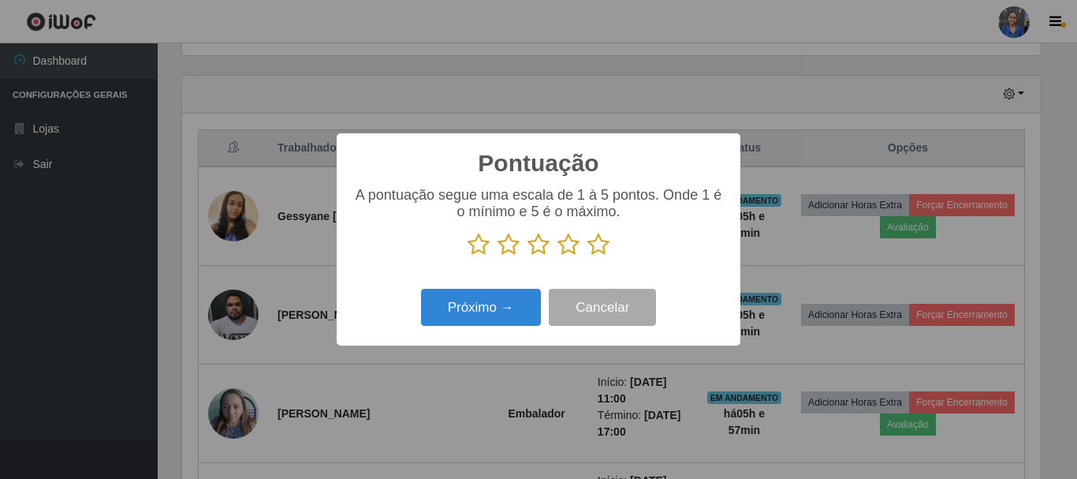
scroll to position [788168, 787636]
click at [772, 253] on div "Pontuação × A pontuação segue uma escala de 1 à 5 pontos. Onde 1 é o mínimo e 5…" at bounding box center [538, 239] width 1077 height 479
click at [596, 247] on icon at bounding box center [598, 245] width 22 height 24
click at [587, 256] on input "radio" at bounding box center [587, 256] width 0 height 0
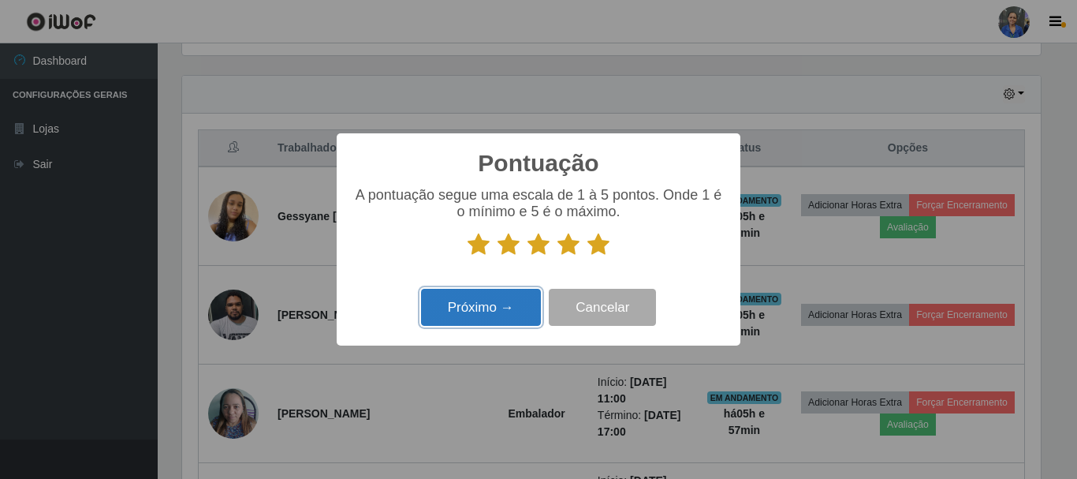
click at [516, 306] on button "Próximo →" at bounding box center [481, 307] width 120 height 37
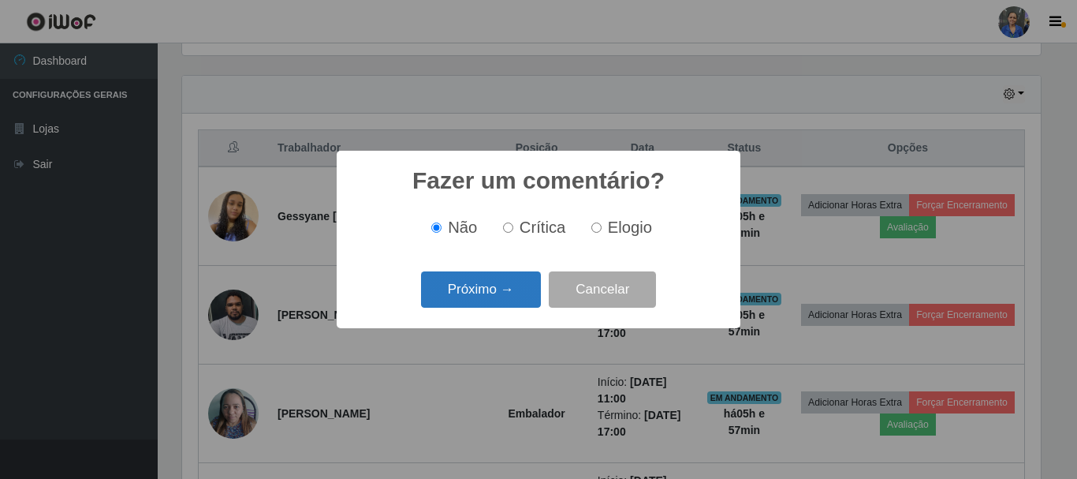
click at [528, 290] on button "Próximo →" at bounding box center [481, 289] width 120 height 37
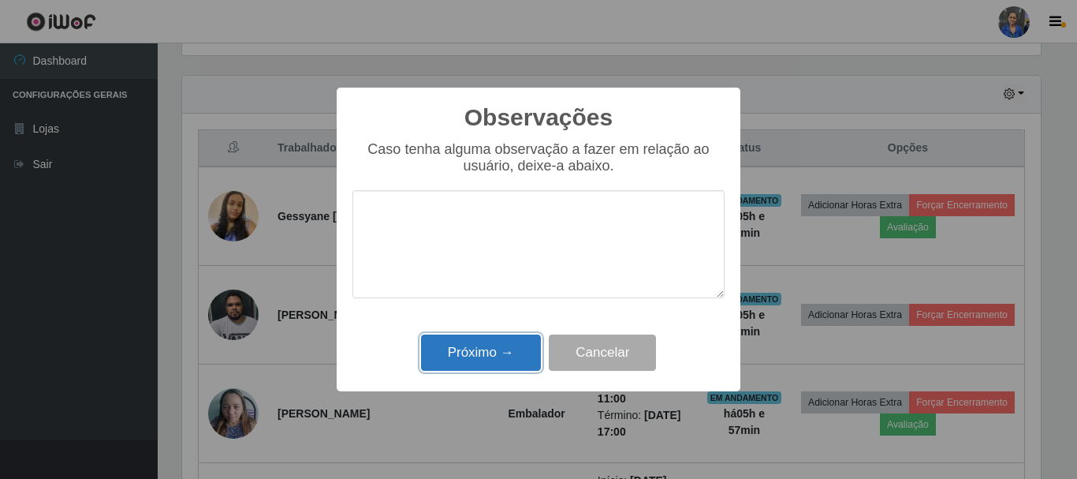
click at [503, 368] on button "Próximo →" at bounding box center [481, 352] width 120 height 37
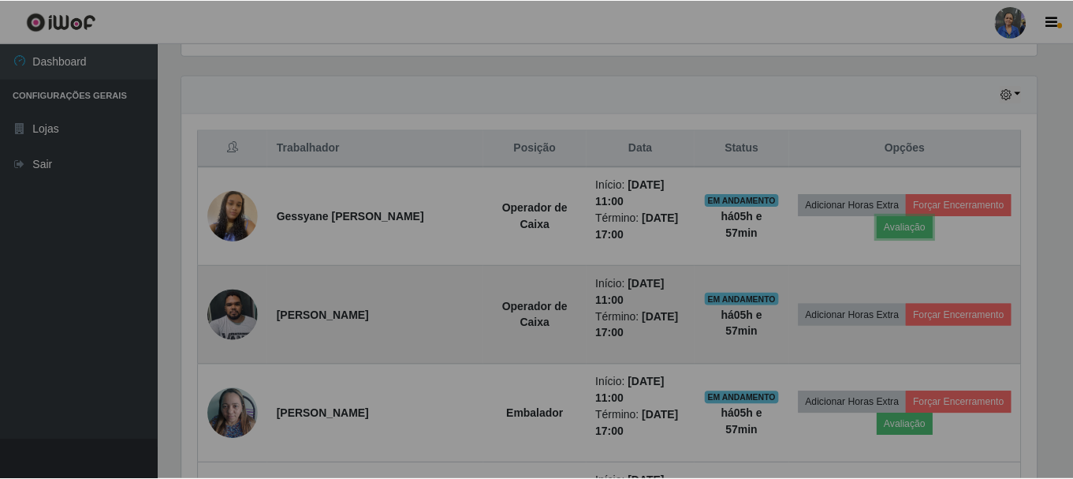
scroll to position [327, 867]
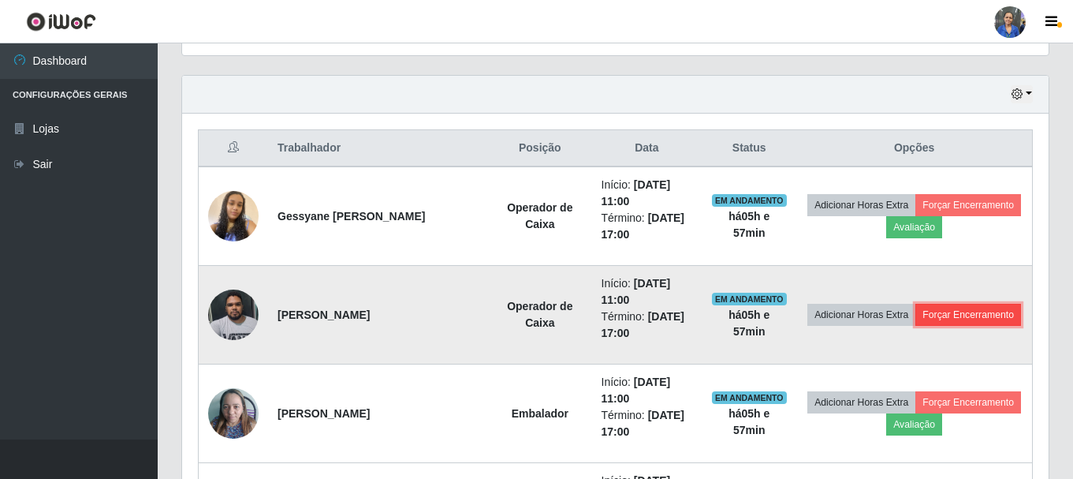
click at [960, 313] on button "Forçar Encerramento" at bounding box center [968, 315] width 106 height 22
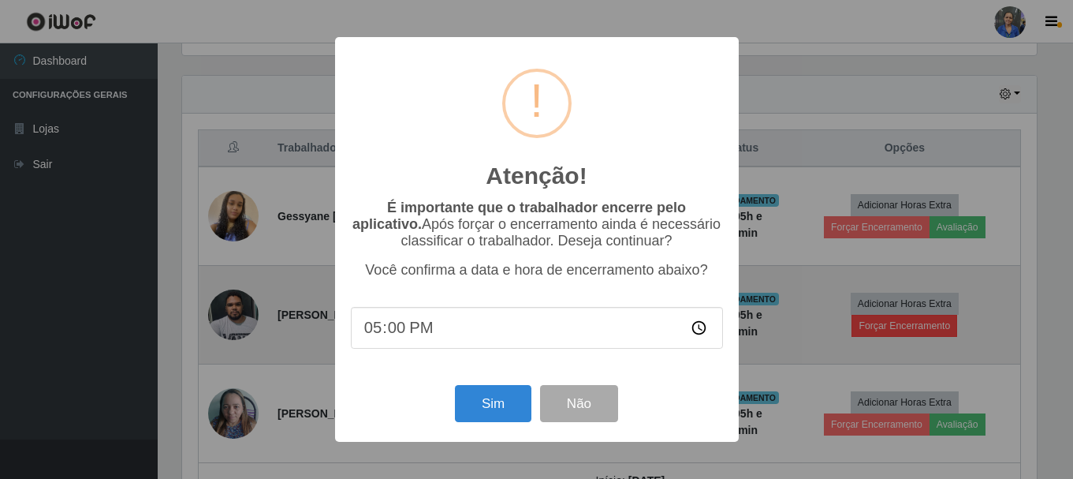
scroll to position [327, 859]
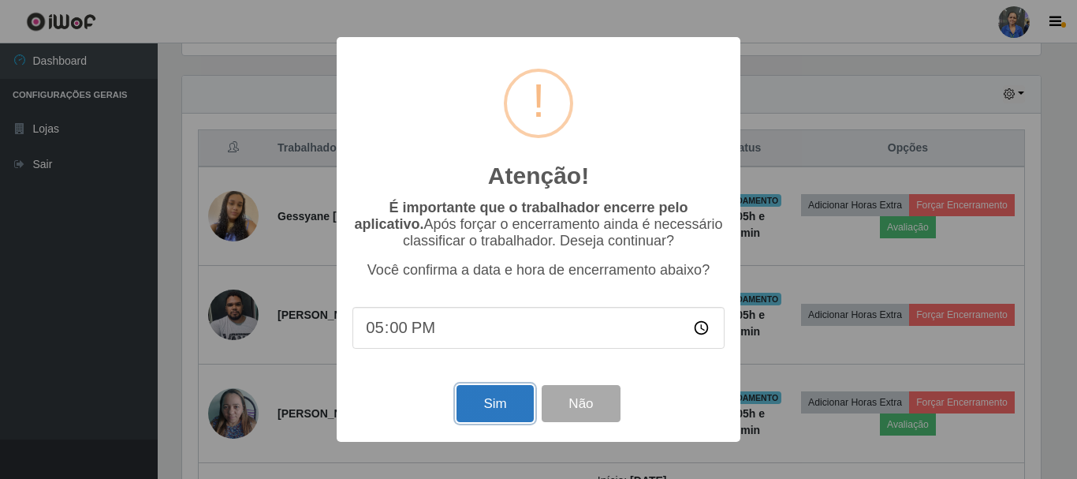
click at [507, 412] on button "Sim" at bounding box center [495, 403] width 76 height 37
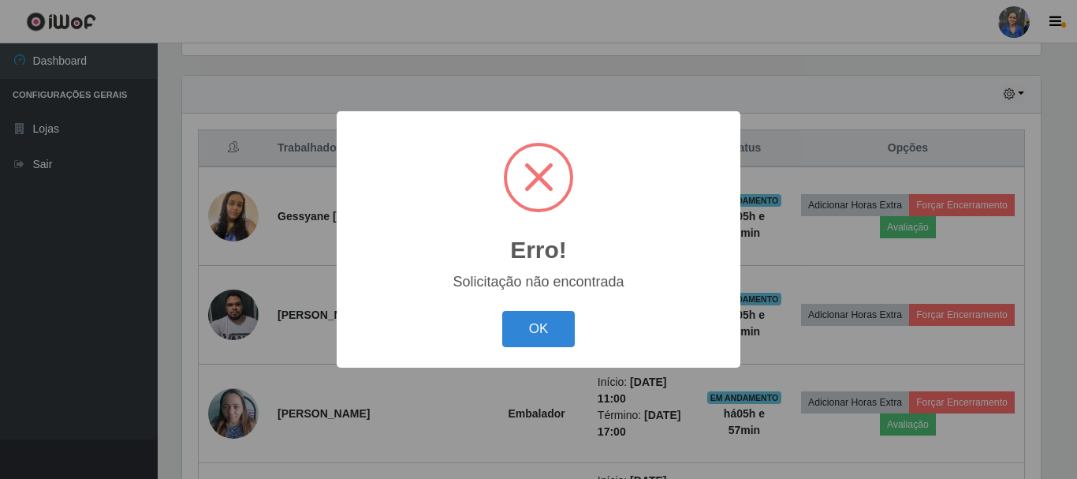
click at [714, 300] on div "Erro! × Solicitação não encontrada OK Cancel" at bounding box center [539, 238] width 404 height 255
click at [829, 270] on div "Erro! × Solicitação não encontrada OK Cancel" at bounding box center [538, 239] width 1077 height 479
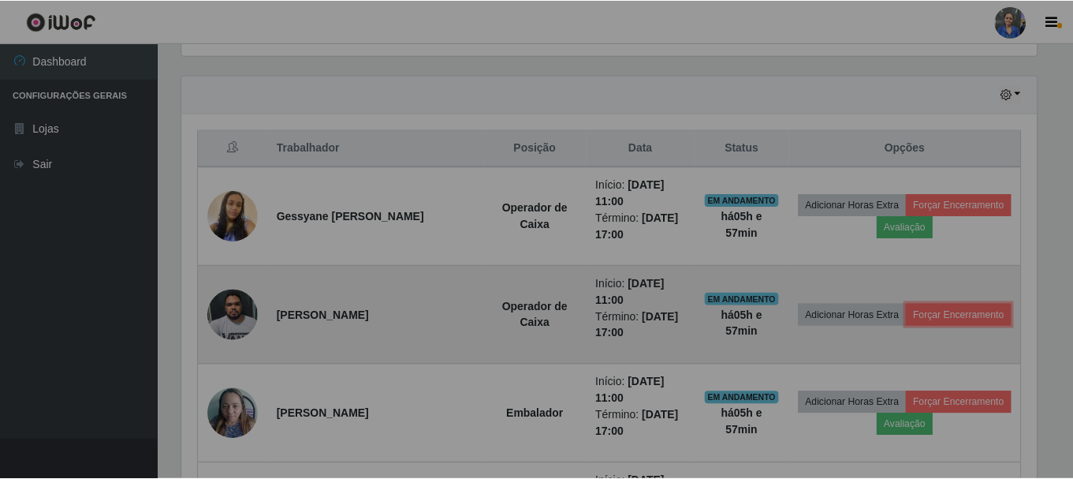
scroll to position [327, 867]
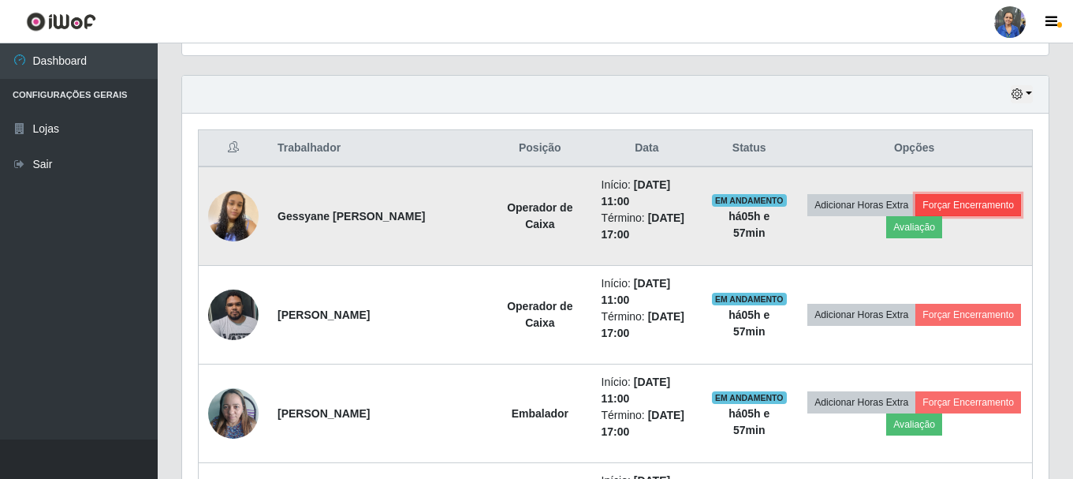
click at [969, 203] on button "Forçar Encerramento" at bounding box center [968, 205] width 106 height 22
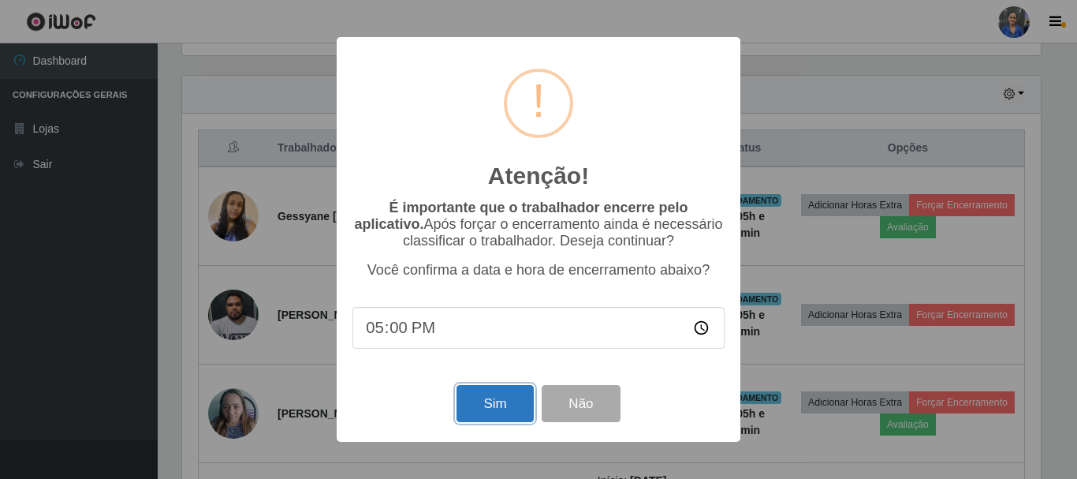
click at [491, 404] on button "Sim" at bounding box center [495, 403] width 76 height 37
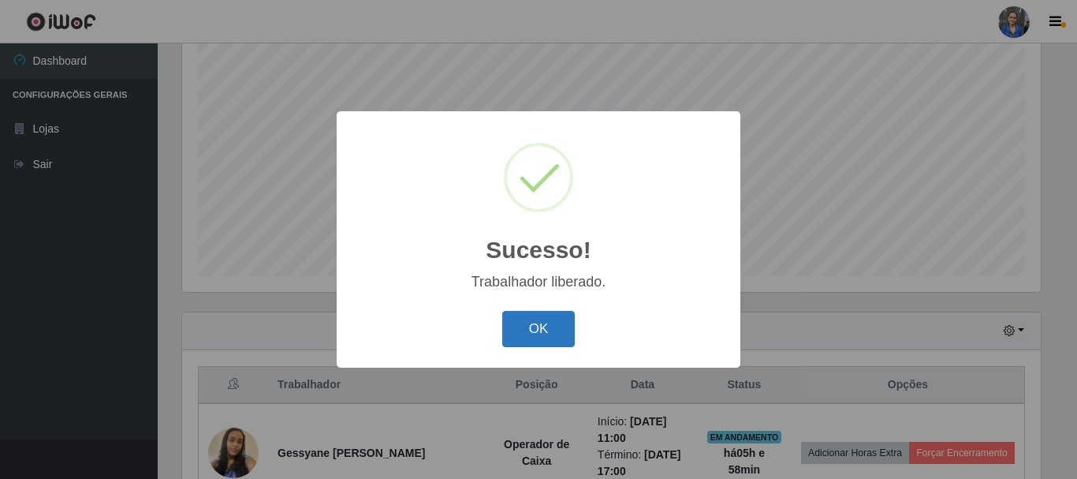
click at [540, 317] on button "OK" at bounding box center [538, 329] width 73 height 37
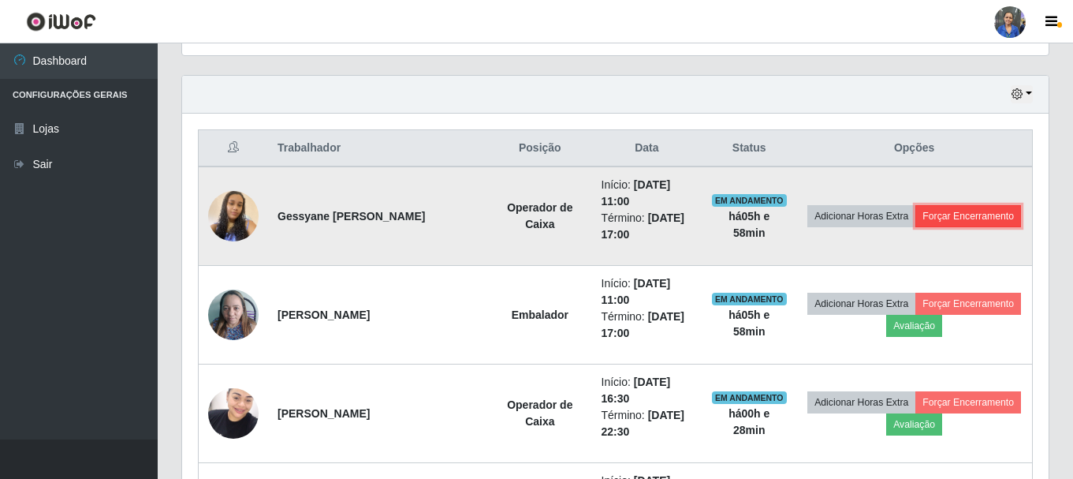
click at [938, 216] on button "Forçar Encerramento" at bounding box center [968, 216] width 106 height 22
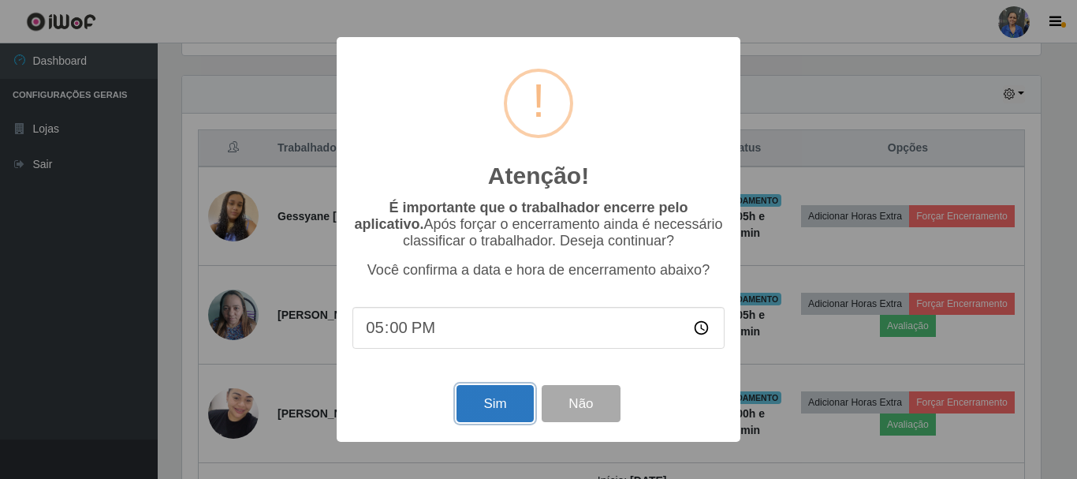
click at [510, 409] on button "Sim" at bounding box center [495, 403] width 76 height 37
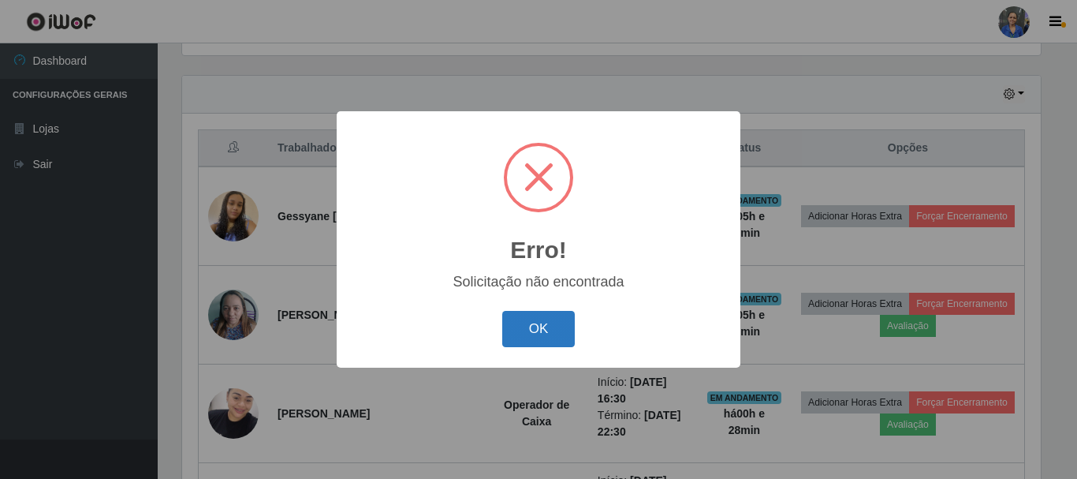
click at [559, 328] on button "OK" at bounding box center [538, 329] width 73 height 37
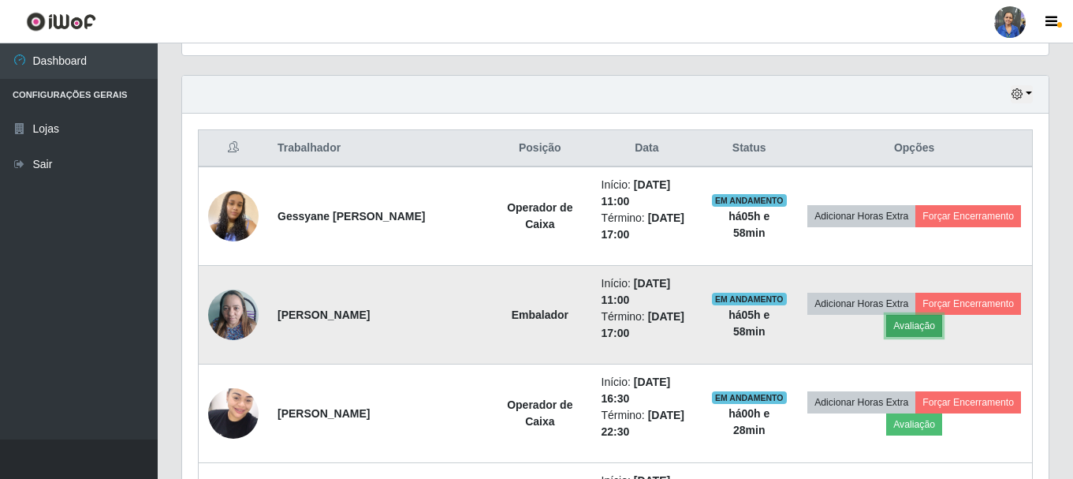
click at [902, 329] on button "Avaliação" at bounding box center [914, 326] width 56 height 22
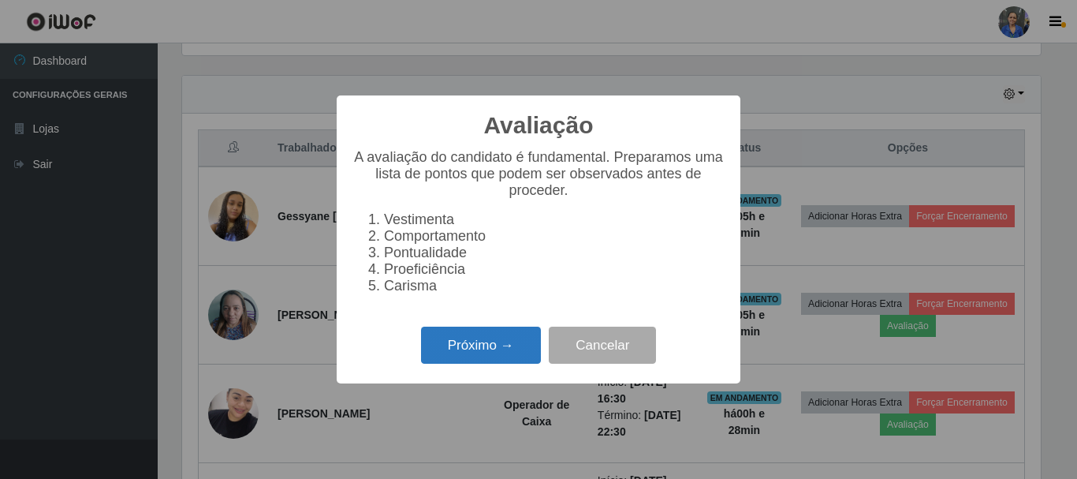
click at [523, 360] on button "Próximo →" at bounding box center [481, 344] width 120 height 37
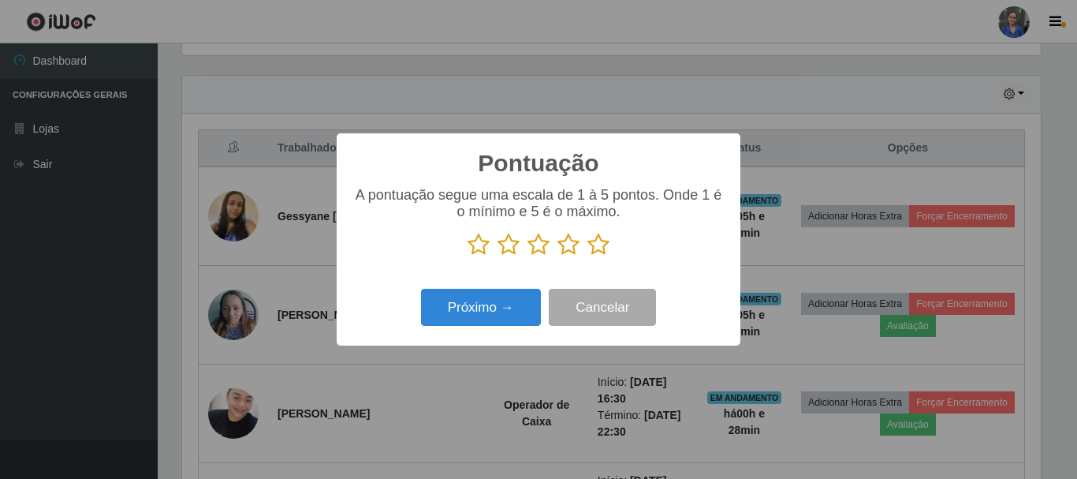
click at [595, 246] on icon at bounding box center [598, 245] width 22 height 24
click at [587, 256] on input "radio" at bounding box center [587, 256] width 0 height 0
click at [571, 251] on icon at bounding box center [568, 245] width 22 height 24
click at [557, 256] on input "radio" at bounding box center [557, 256] width 0 height 0
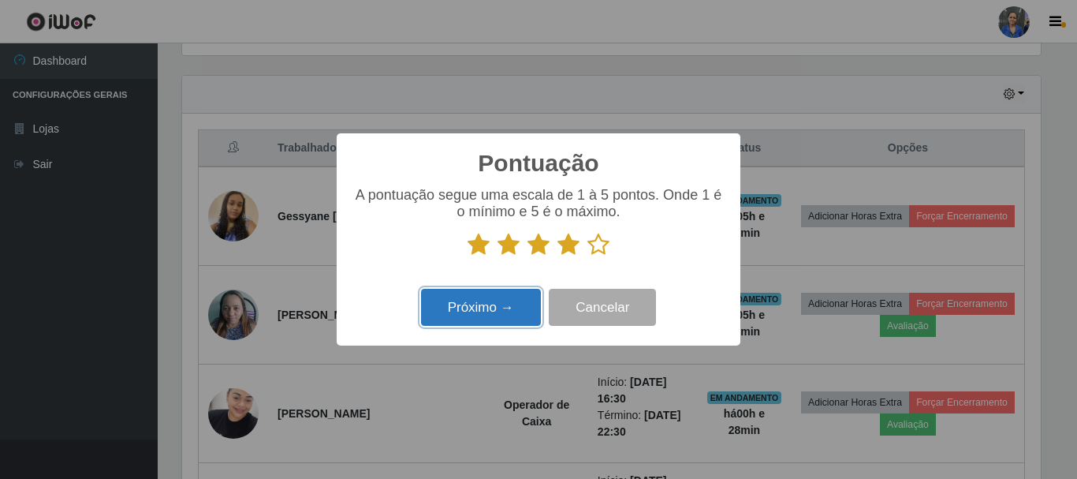
click at [501, 314] on button "Próximo →" at bounding box center [481, 307] width 120 height 37
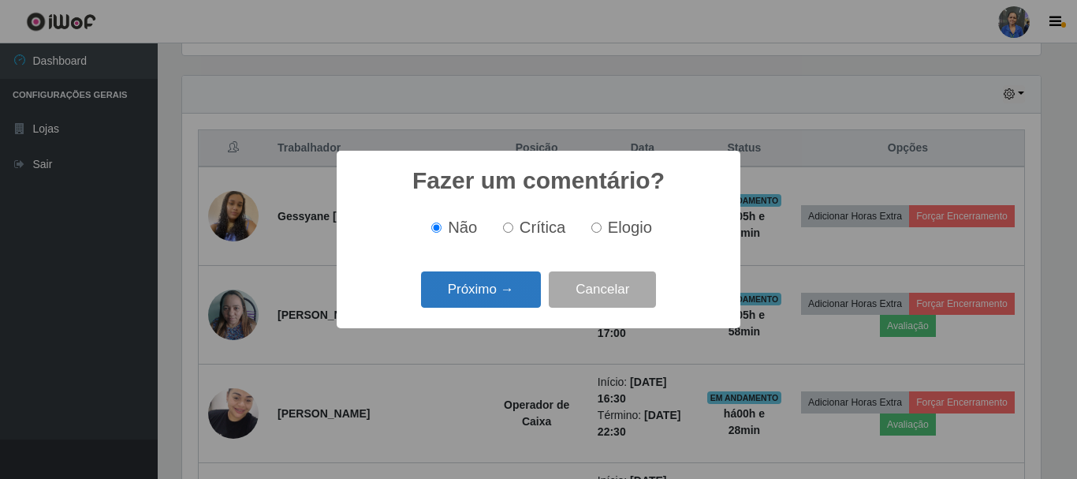
click at [494, 300] on button "Próximo →" at bounding box center [481, 289] width 120 height 37
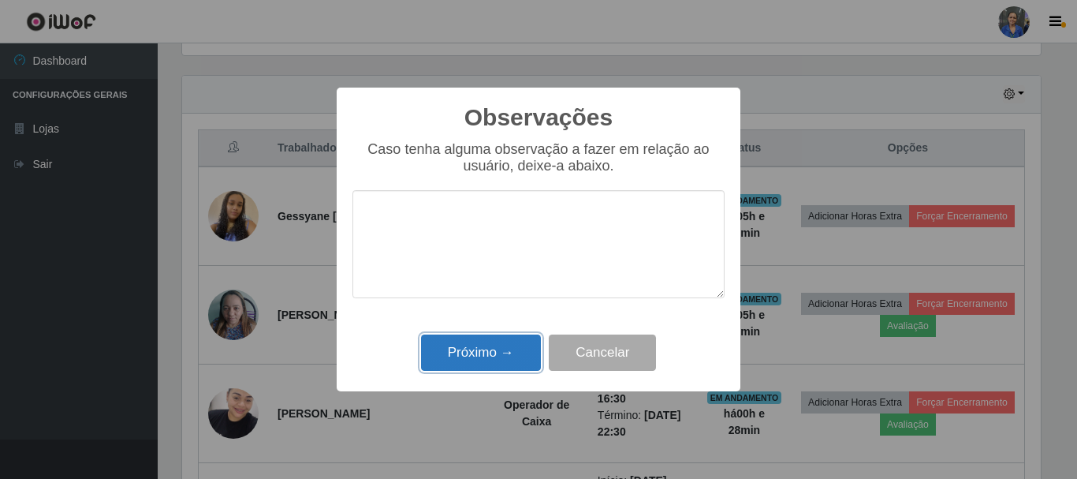
click at [497, 353] on button "Próximo →" at bounding box center [481, 352] width 120 height 37
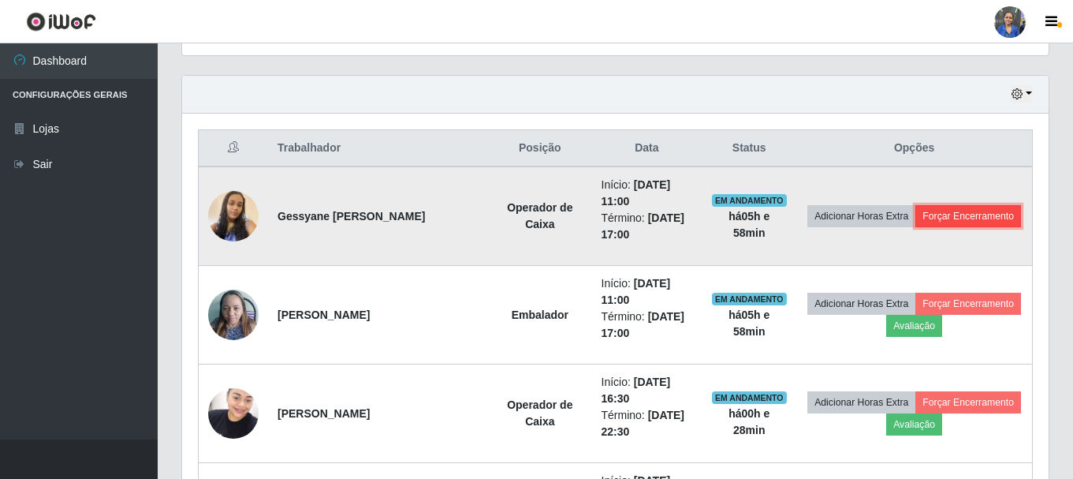
click at [954, 222] on button "Forçar Encerramento" at bounding box center [968, 216] width 106 height 22
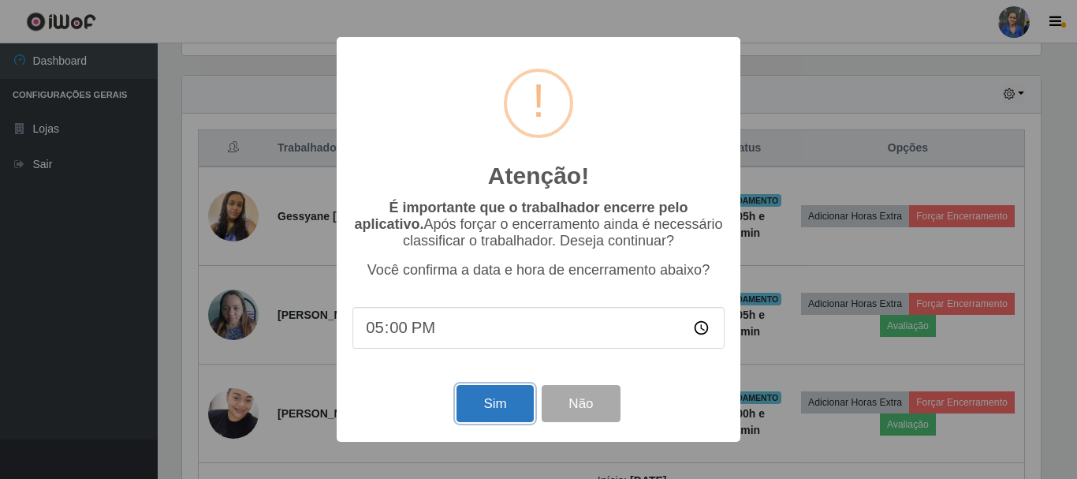
click at [487, 408] on button "Sim" at bounding box center [495, 403] width 76 height 37
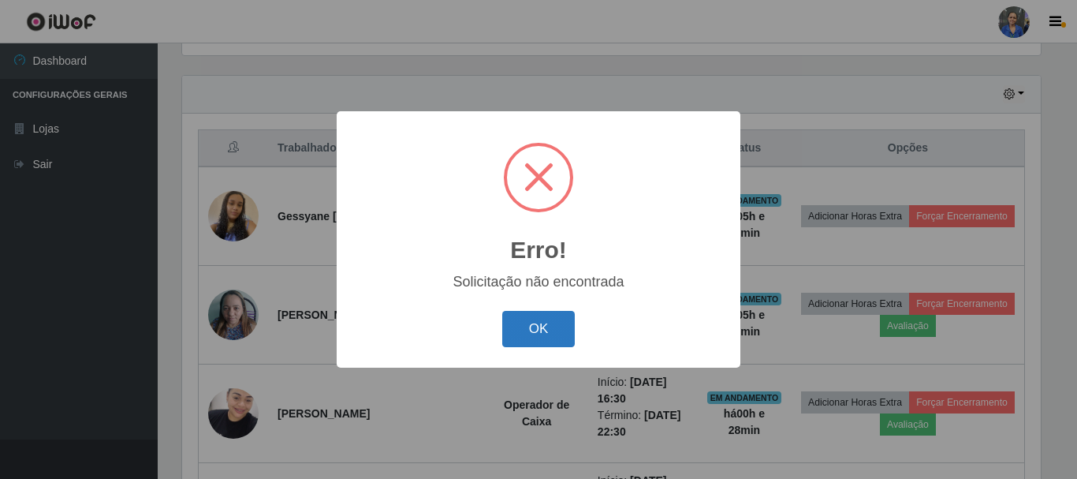
click at [542, 325] on button "OK" at bounding box center [538, 329] width 73 height 37
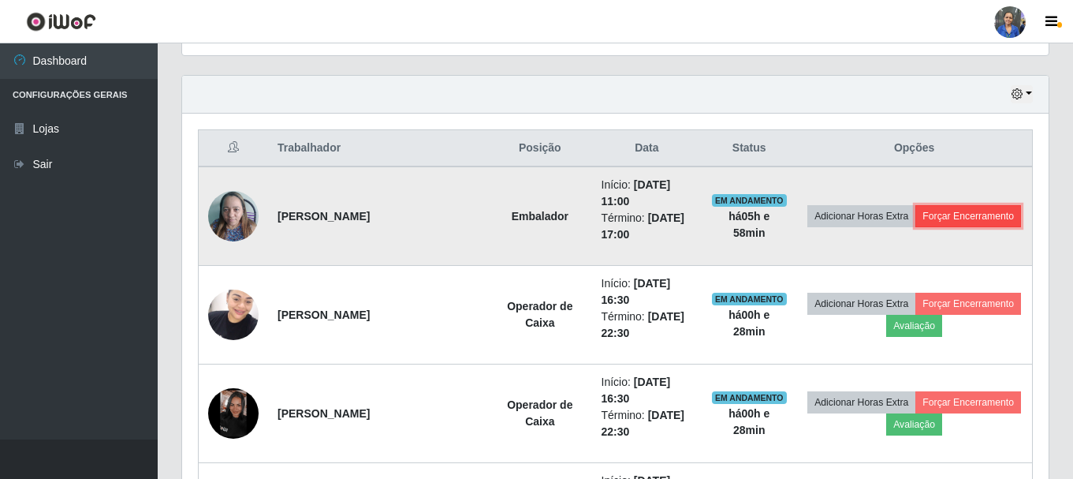
click at [937, 217] on button "Forçar Encerramento" at bounding box center [968, 216] width 106 height 22
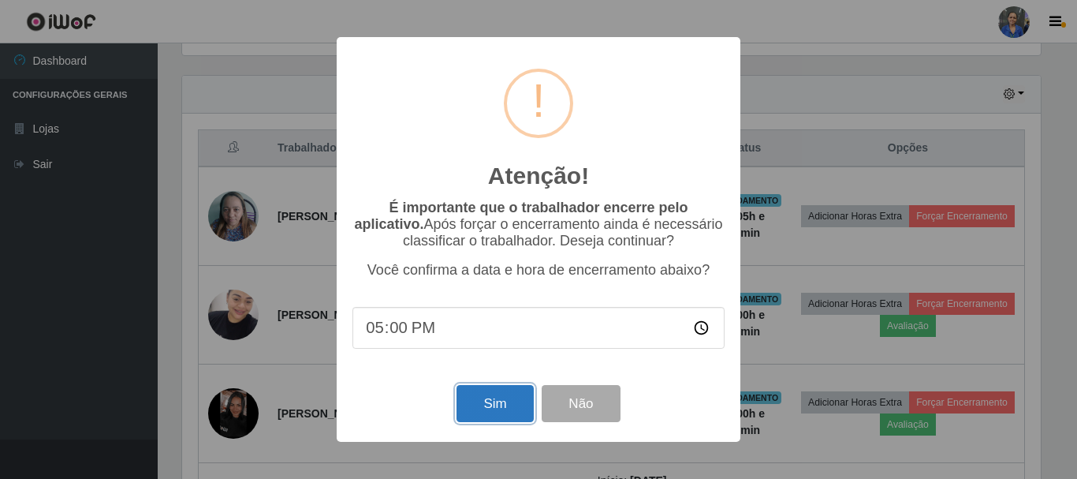
click at [482, 414] on button "Sim" at bounding box center [495, 403] width 76 height 37
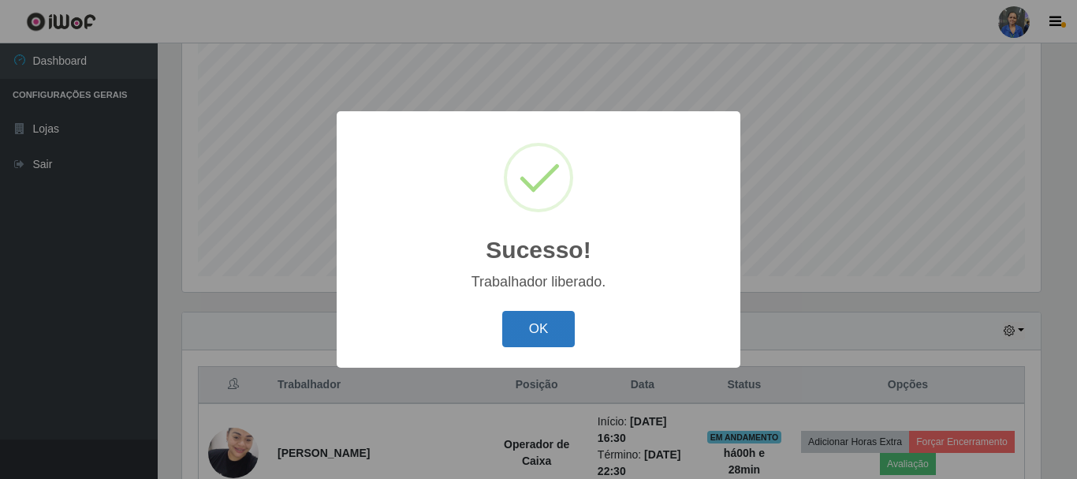
click at [532, 323] on button "OK" at bounding box center [538, 329] width 73 height 37
